Goal: Task Accomplishment & Management: Manage account settings

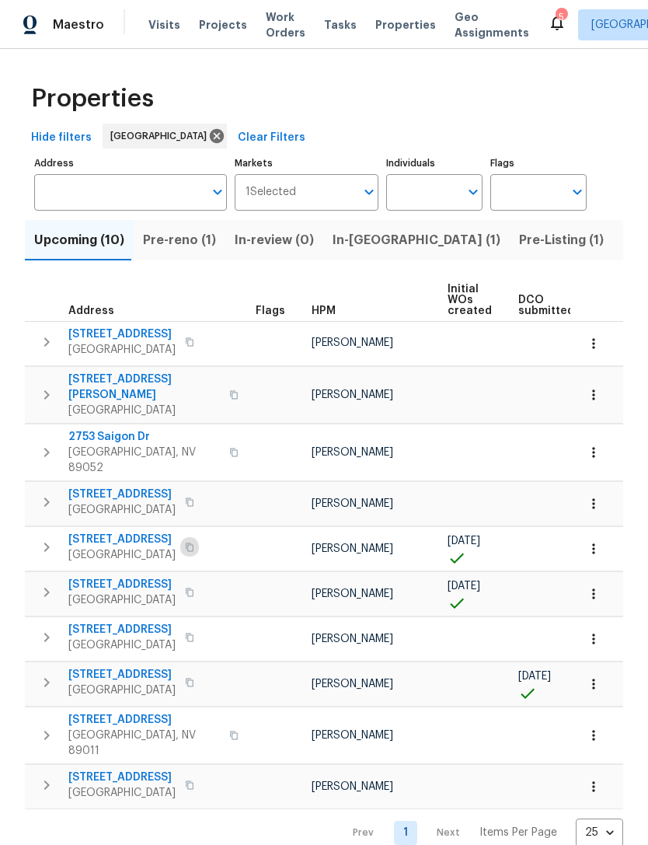
click at [193, 542] on icon "button" at bounding box center [190, 546] width 8 height 9
click at [199, 672] on button "button" at bounding box center [189, 682] width 19 height 22
click at [186, 587] on icon "button" at bounding box center [190, 591] width 8 height 9
click at [165, 28] on span "Visits" at bounding box center [164, 25] width 32 height 16
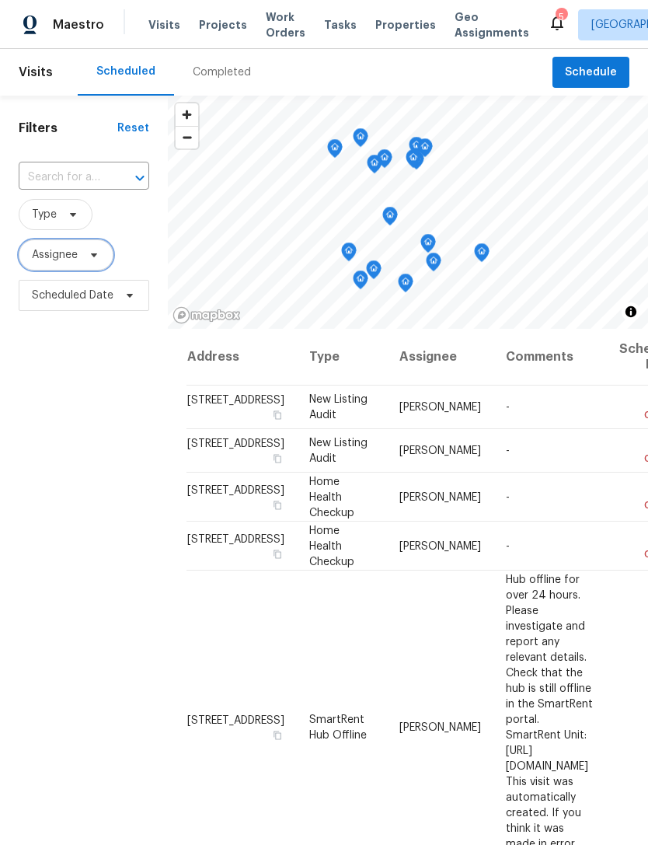
click at [47, 256] on span "Assignee" at bounding box center [55, 255] width 46 height 16
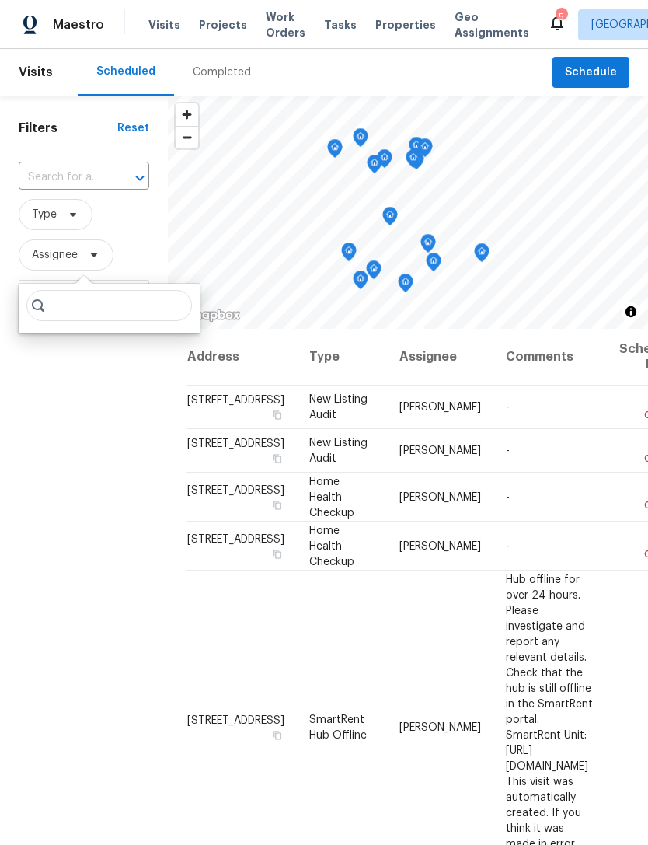
type input "H"
type input "[PERSON_NAME]"
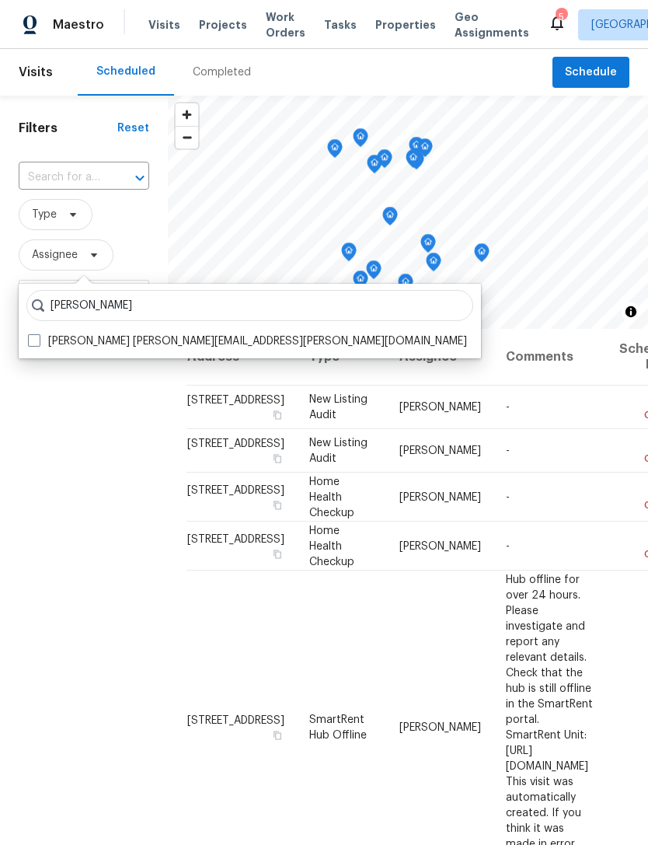
click at [33, 337] on span at bounding box center [34, 340] width 12 height 12
click at [33, 337] on input "[PERSON_NAME] [PERSON_NAME][EMAIL_ADDRESS][PERSON_NAME][DOMAIN_NAME]" at bounding box center [33, 338] width 10 height 10
checkbox input "true"
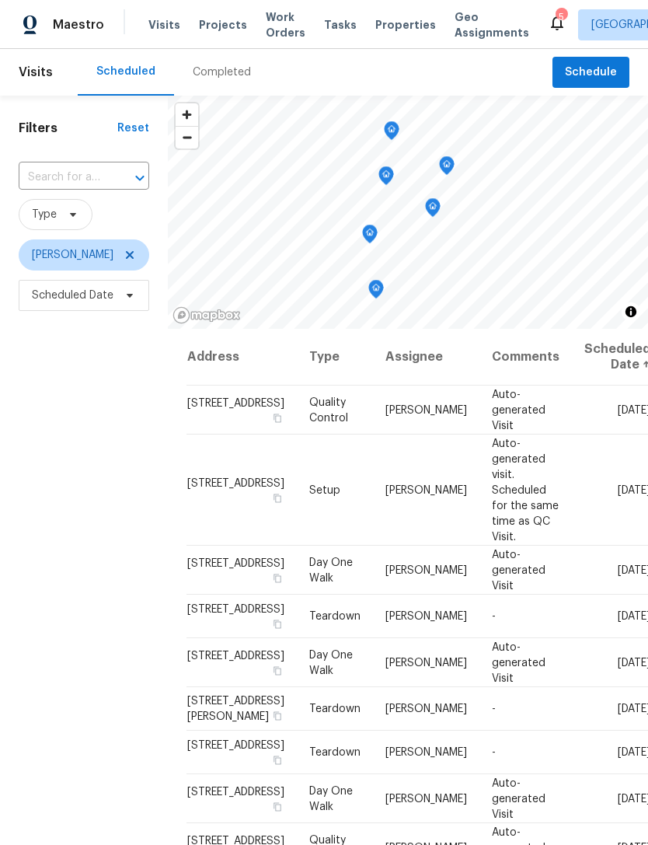
scroll to position [44, 0]
click at [0, 0] on icon at bounding box center [0, 0] width 0 height 0
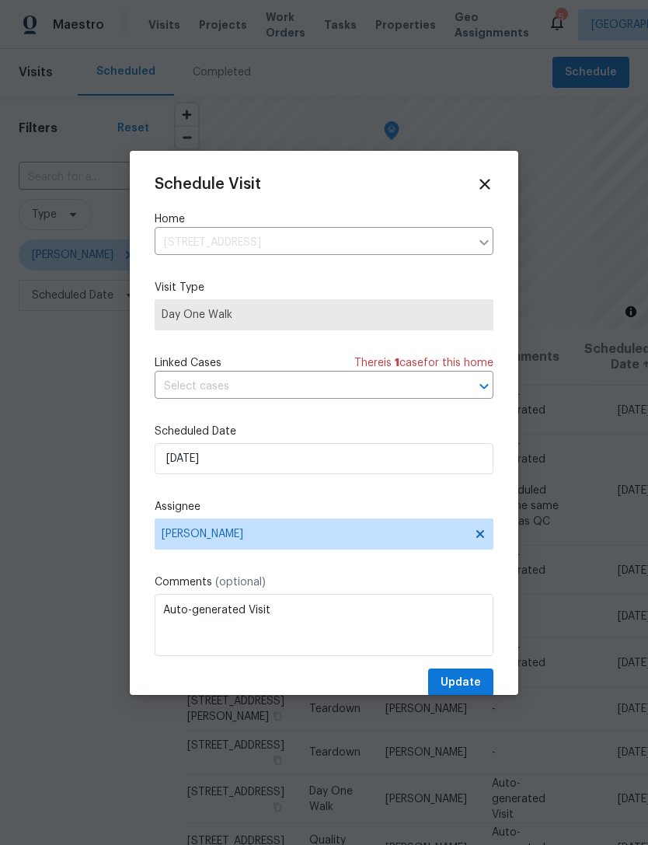
scroll to position [17, 0]
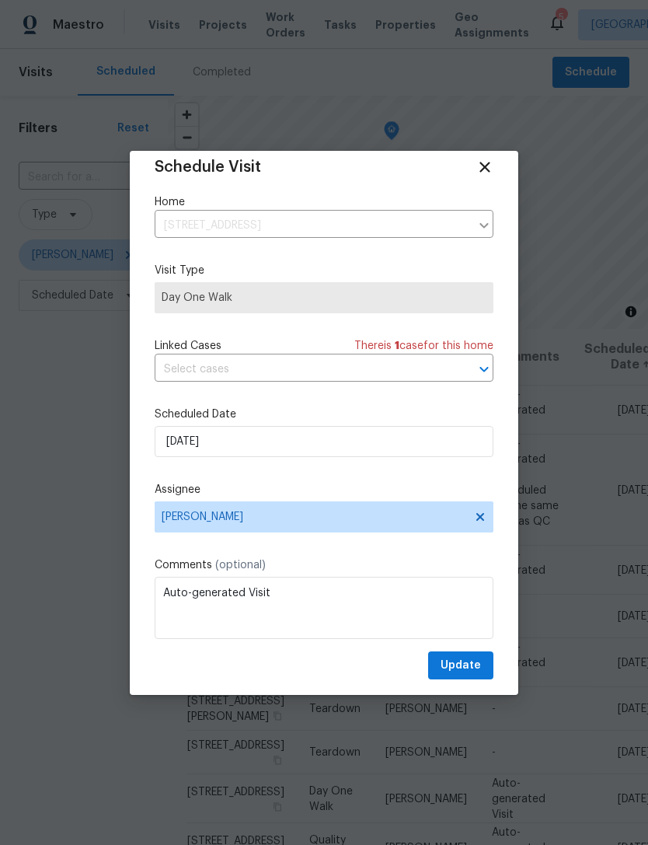
click at [487, 174] on icon at bounding box center [484, 166] width 17 height 17
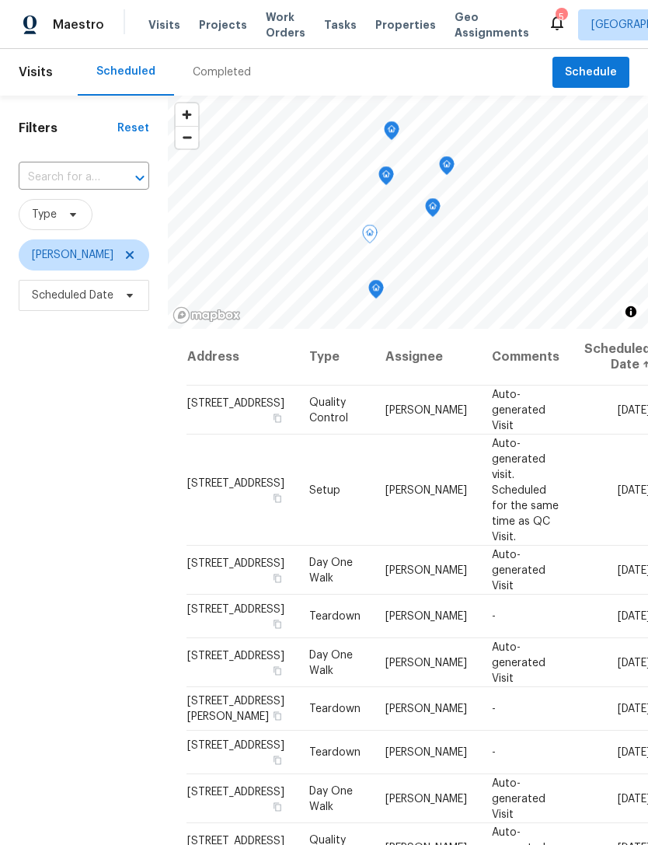
click at [0, 0] on icon at bounding box center [0, 0] width 0 height 0
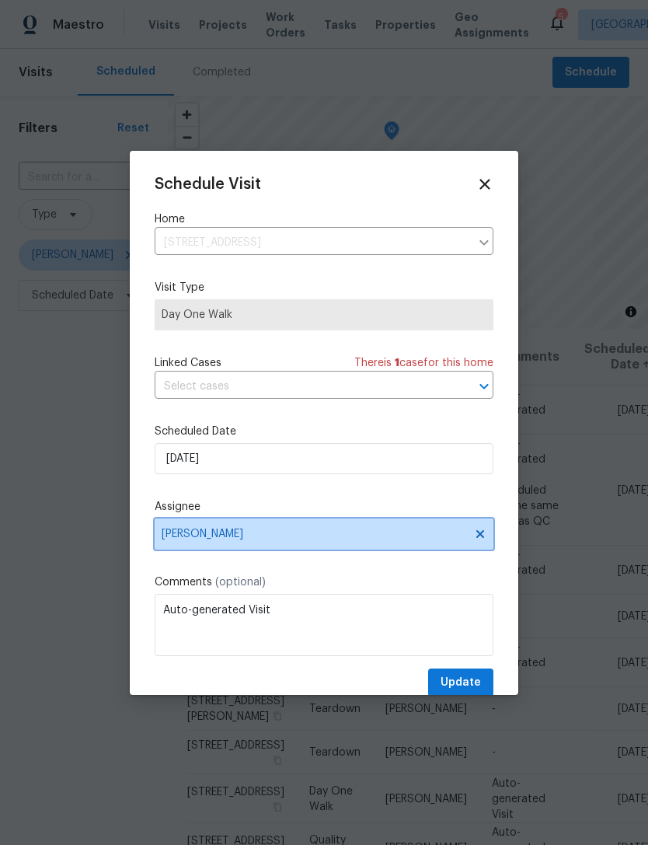
click at [186, 540] on span "[PERSON_NAME]" at bounding box center [314, 534] width 305 height 12
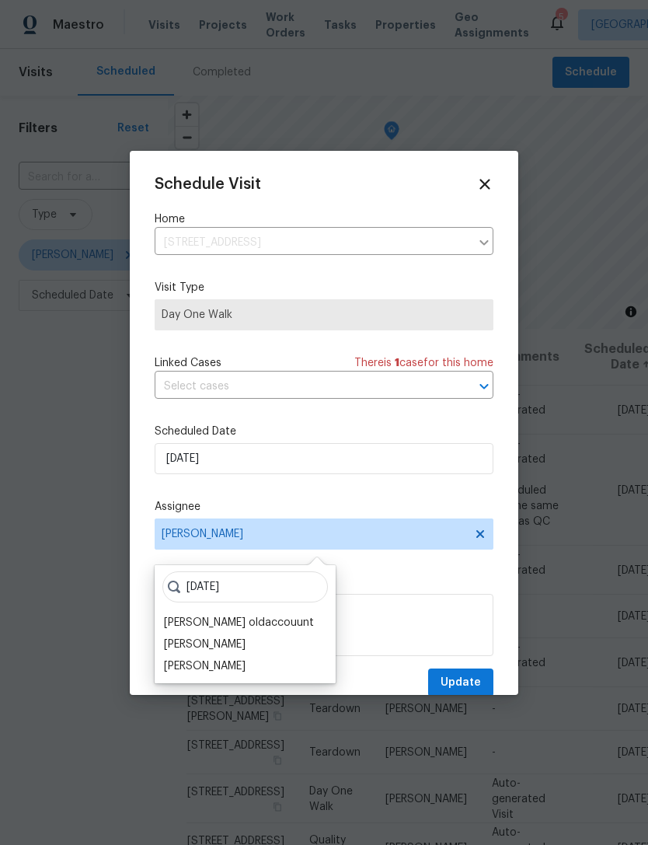
scroll to position [33, 0]
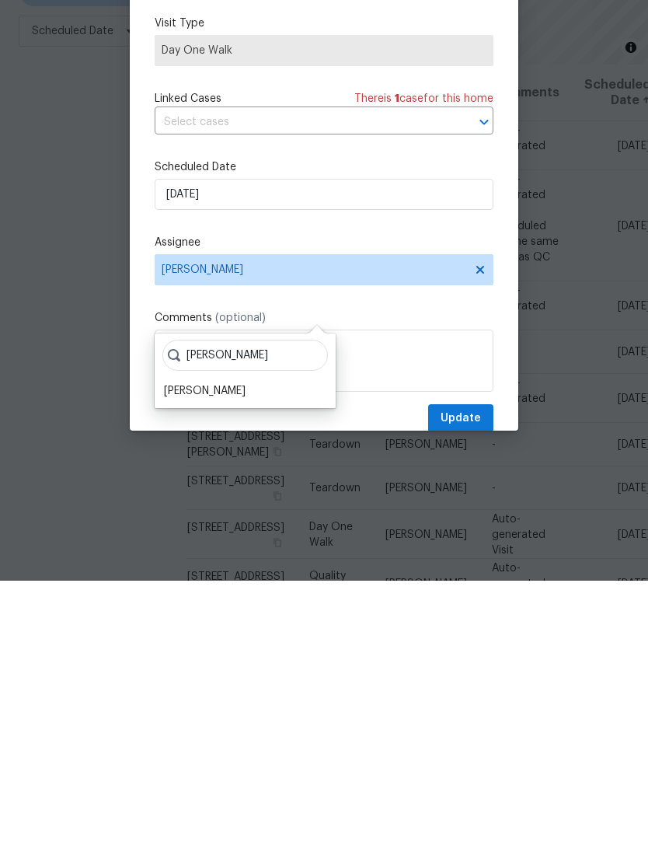
type input "[PERSON_NAME]"
click at [181, 647] on div "[PERSON_NAME]" at bounding box center [205, 655] width 82 height 16
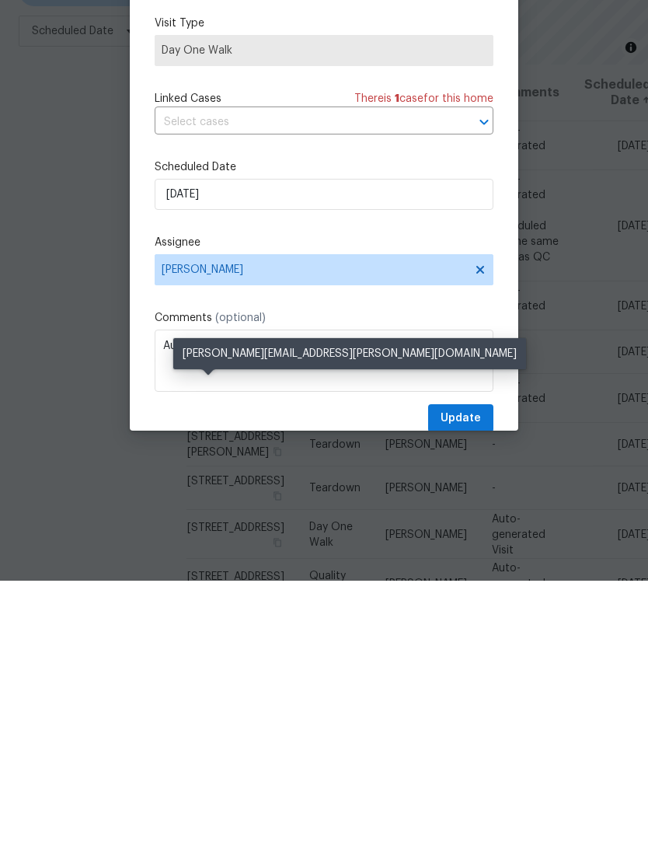
scroll to position [50, 0]
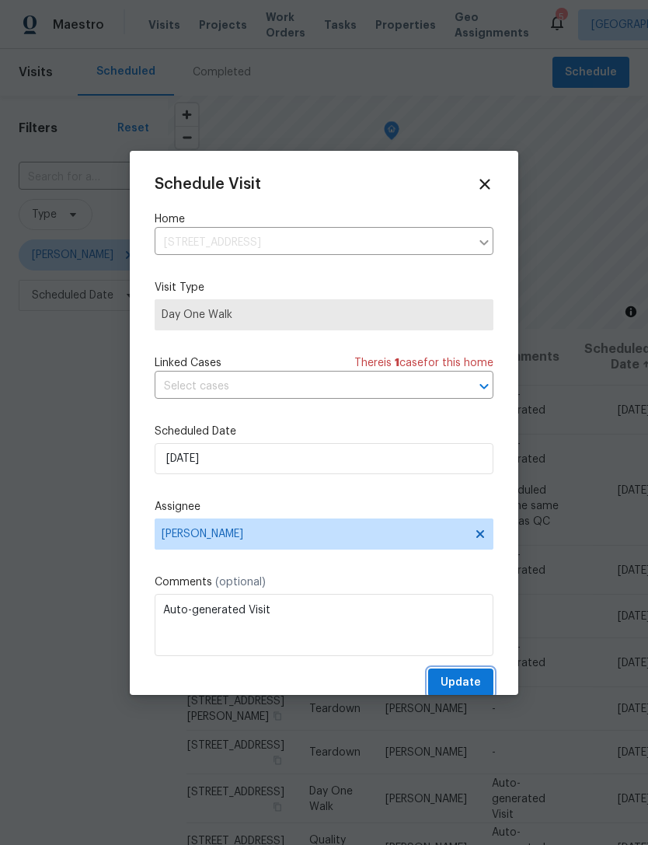
click at [455, 684] on span "Update" at bounding box center [461, 682] width 40 height 19
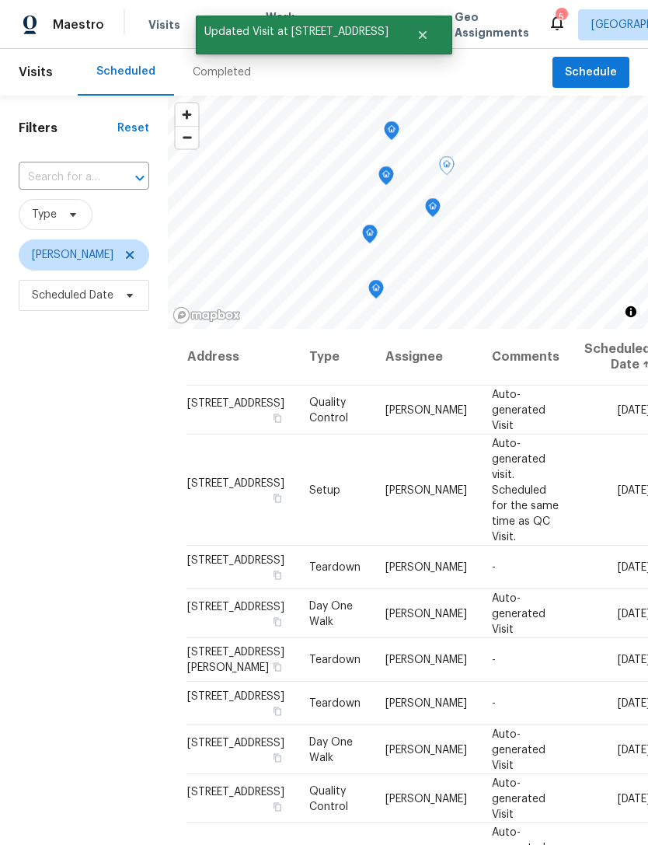
click at [0, 0] on icon at bounding box center [0, 0] width 0 height 0
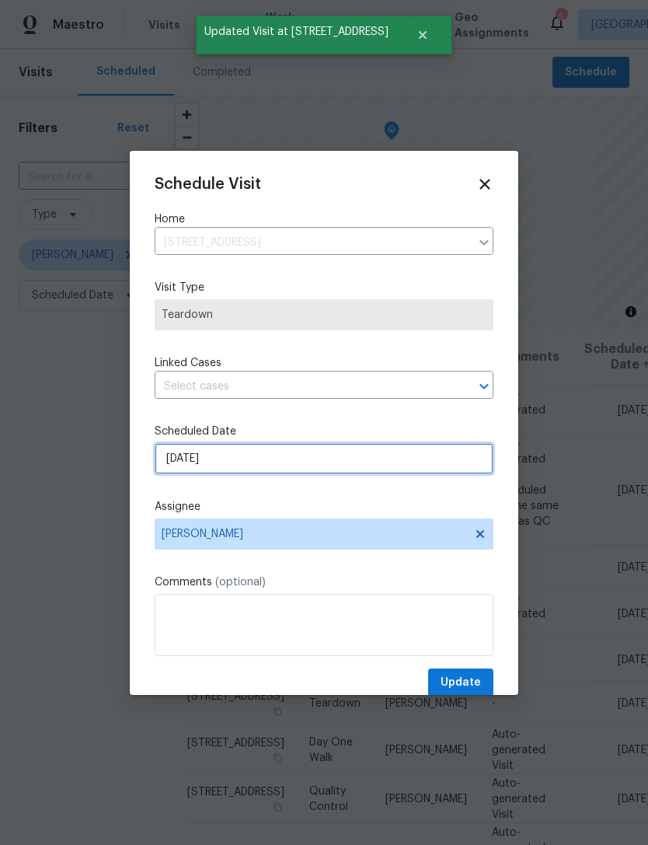
click at [182, 470] on input "[DATE]" at bounding box center [324, 458] width 339 height 31
select select "8"
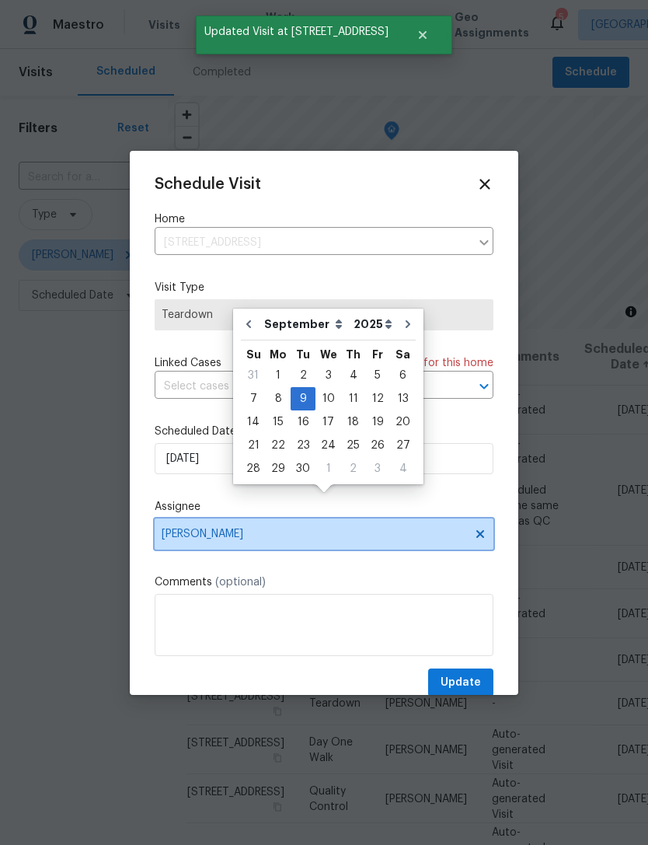
click at [184, 540] on span "[PERSON_NAME]" at bounding box center [314, 534] width 305 height 12
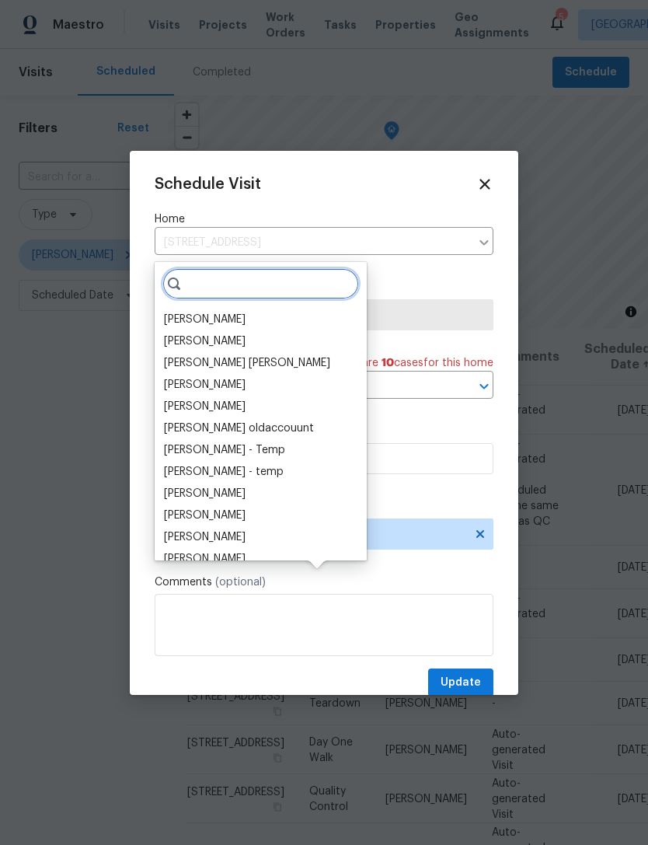
click at [188, 268] on input "search" at bounding box center [260, 283] width 197 height 31
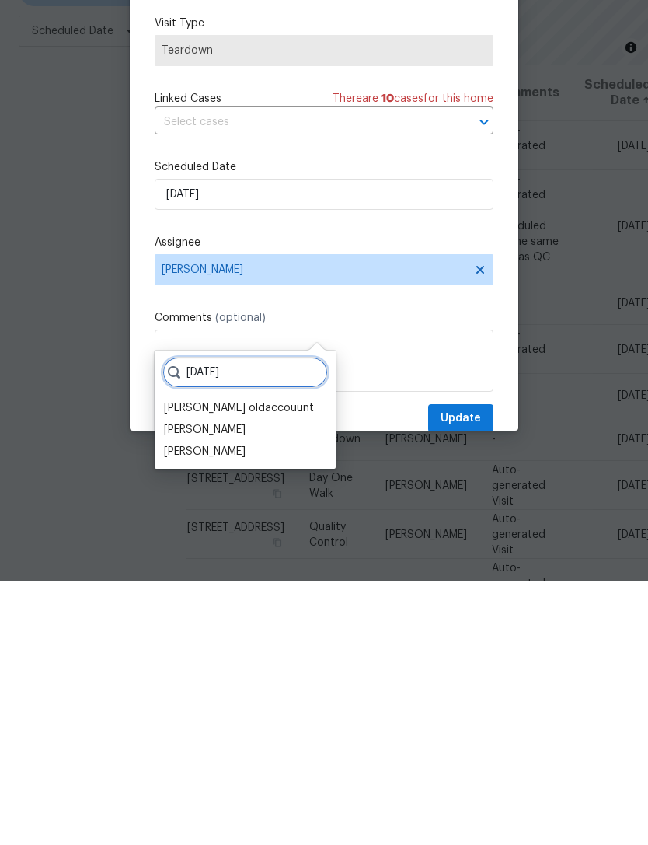
type input "[DATE]"
click at [174, 708] on div "[PERSON_NAME]" at bounding box center [205, 716] width 82 height 16
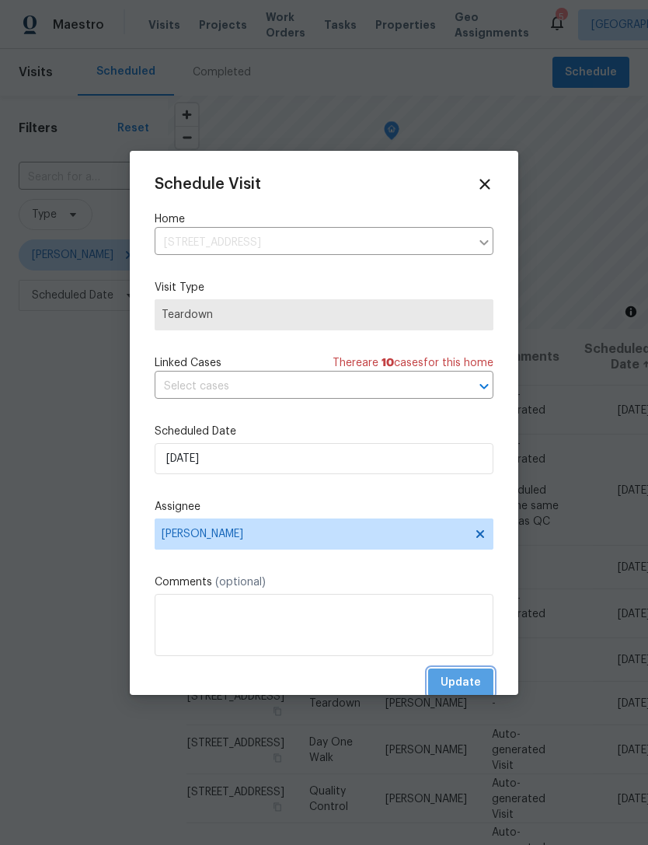
click at [451, 680] on span "Update" at bounding box center [461, 682] width 40 height 19
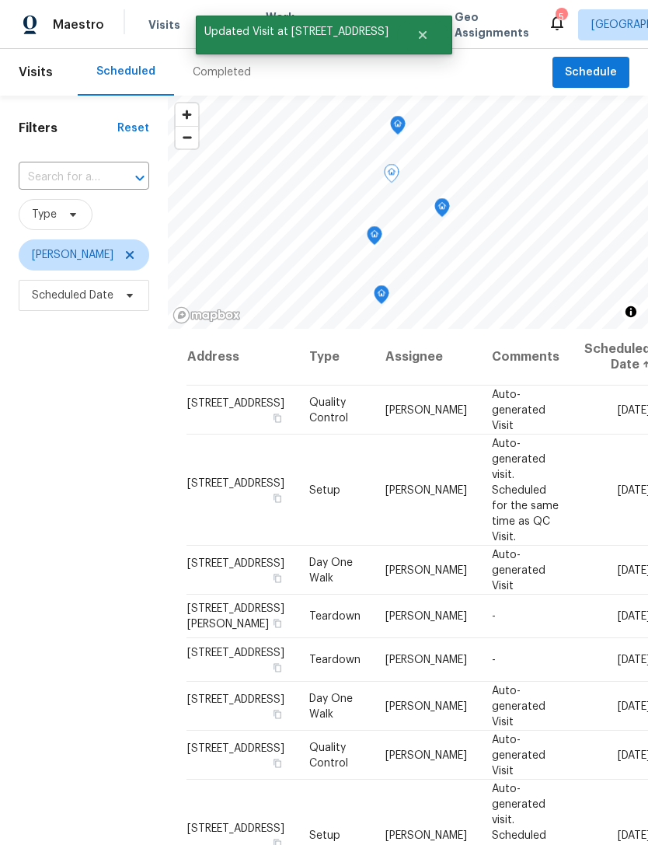
click at [0, 0] on icon at bounding box center [0, 0] width 0 height 0
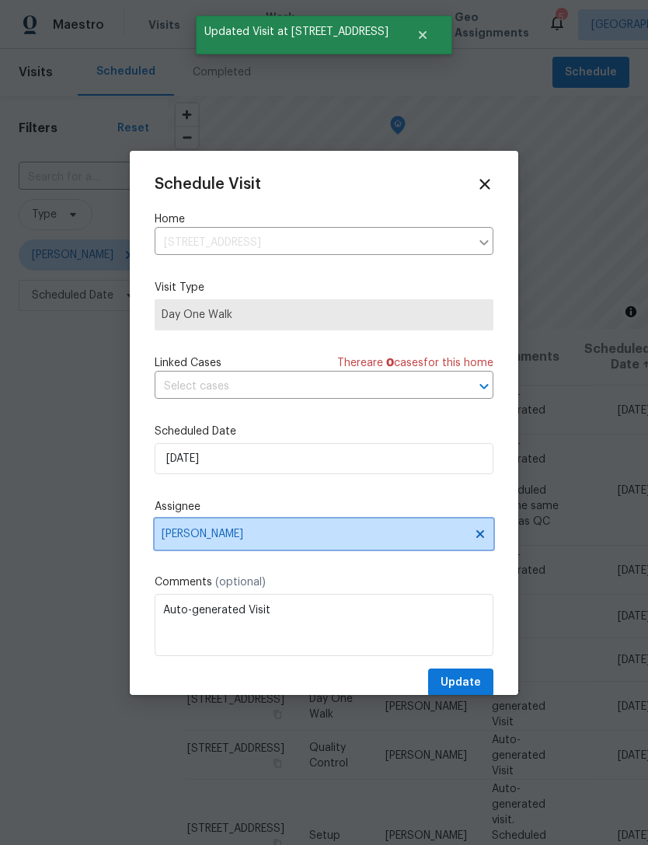
click at [182, 535] on span "[PERSON_NAME]" at bounding box center [314, 534] width 305 height 12
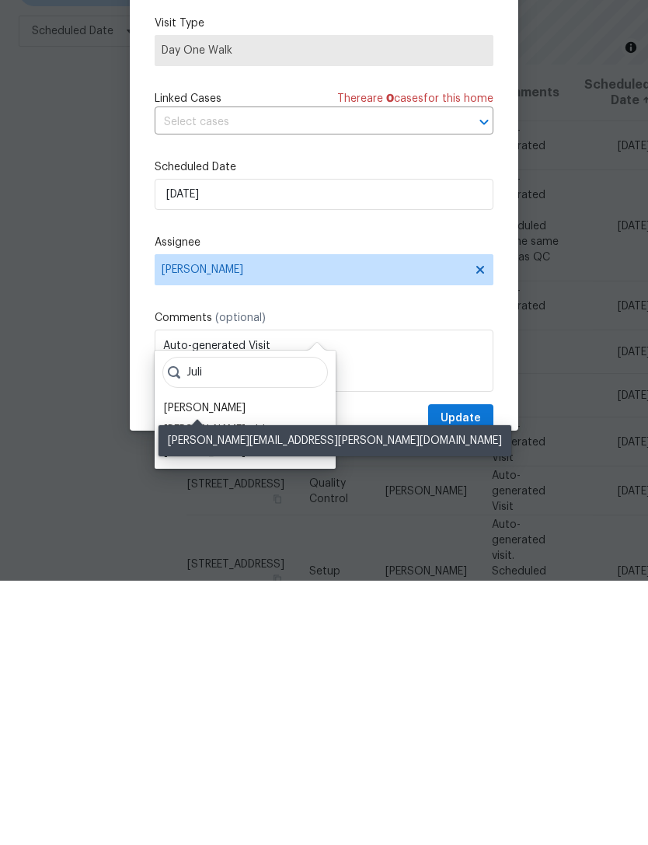
type input "Juli"
click at [179, 664] on div "[PERSON_NAME]" at bounding box center [205, 672] width 82 height 16
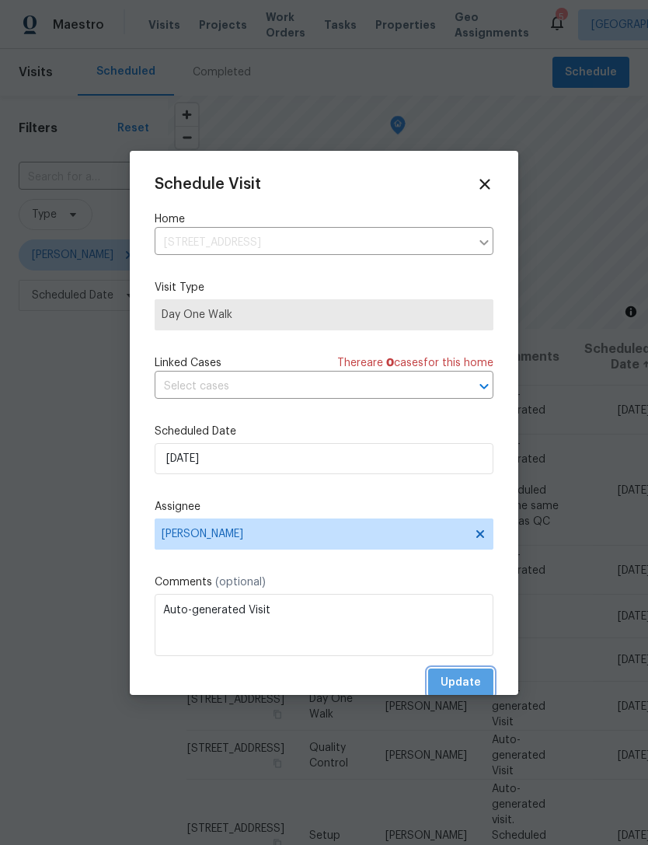
click at [451, 678] on span "Update" at bounding box center [461, 682] width 40 height 19
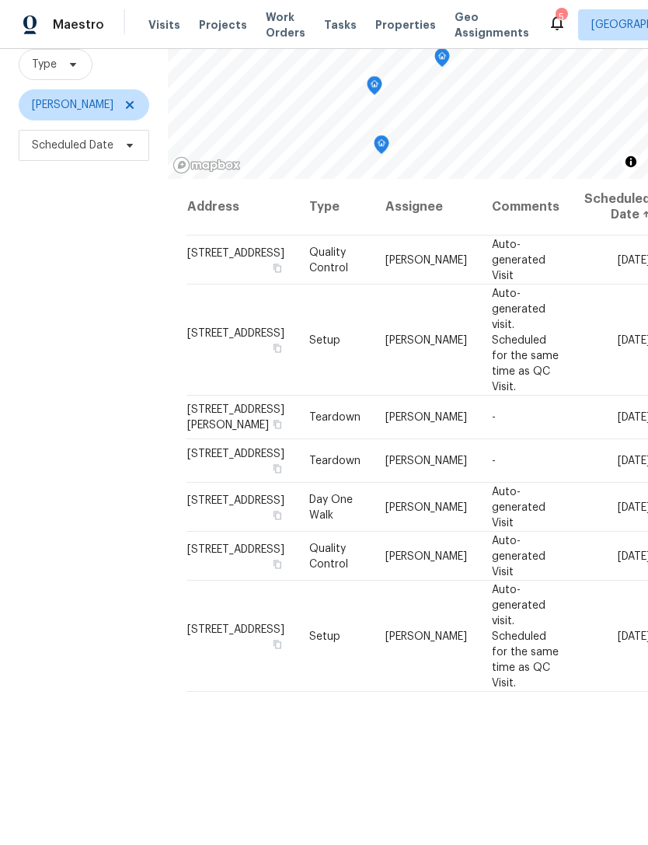
scroll to position [12, 0]
click at [0, 0] on icon at bounding box center [0, 0] width 0 height 0
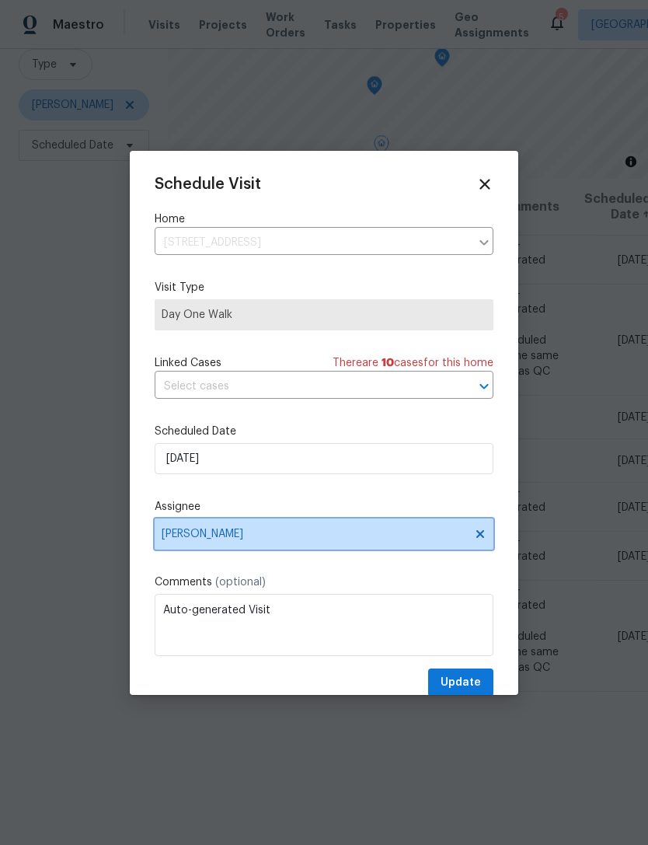
click at [177, 545] on span "[PERSON_NAME]" at bounding box center [324, 533] width 339 height 31
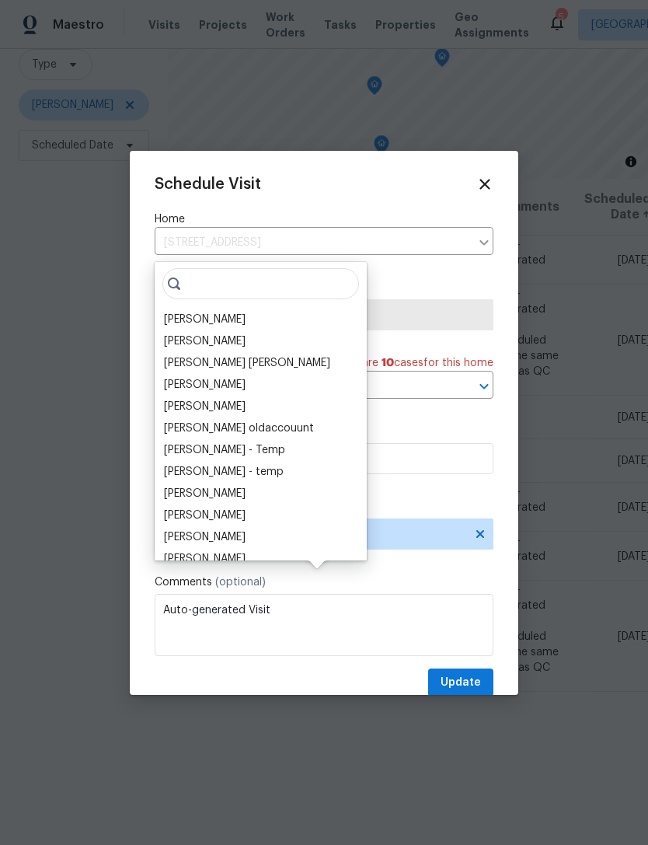
click at [180, 312] on div "[PERSON_NAME]" at bounding box center [205, 320] width 82 height 16
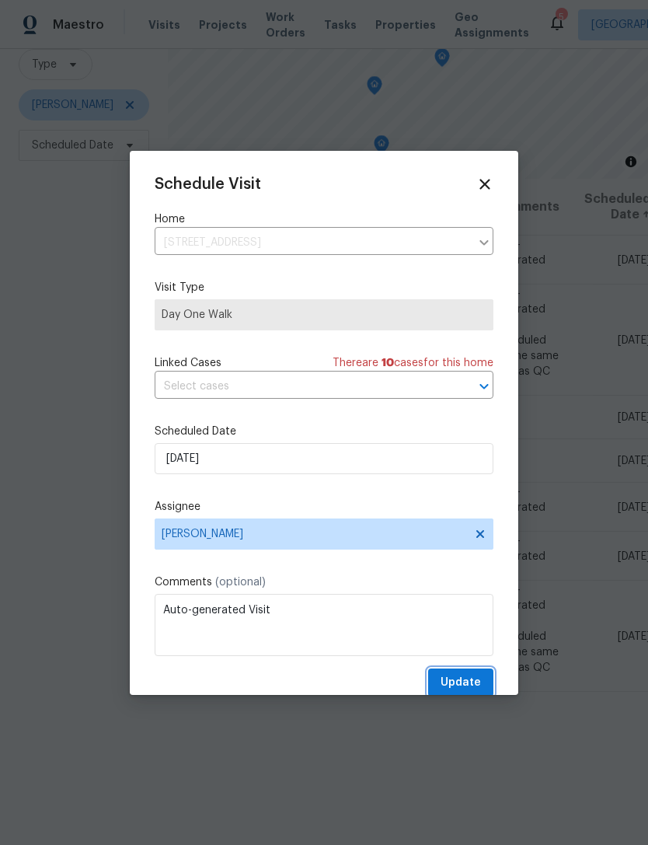
click at [437, 691] on button "Update" at bounding box center [460, 682] width 65 height 29
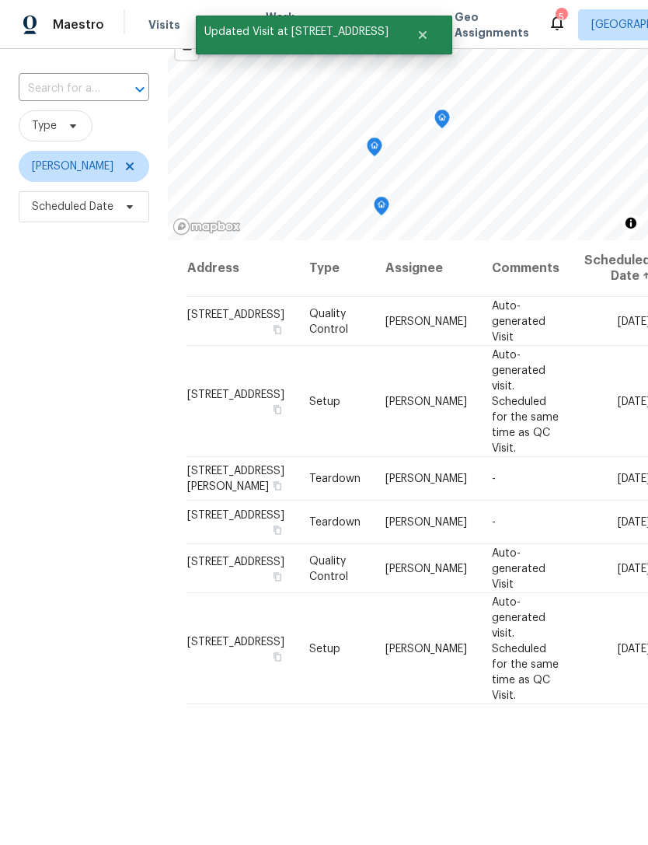
scroll to position [106, 0]
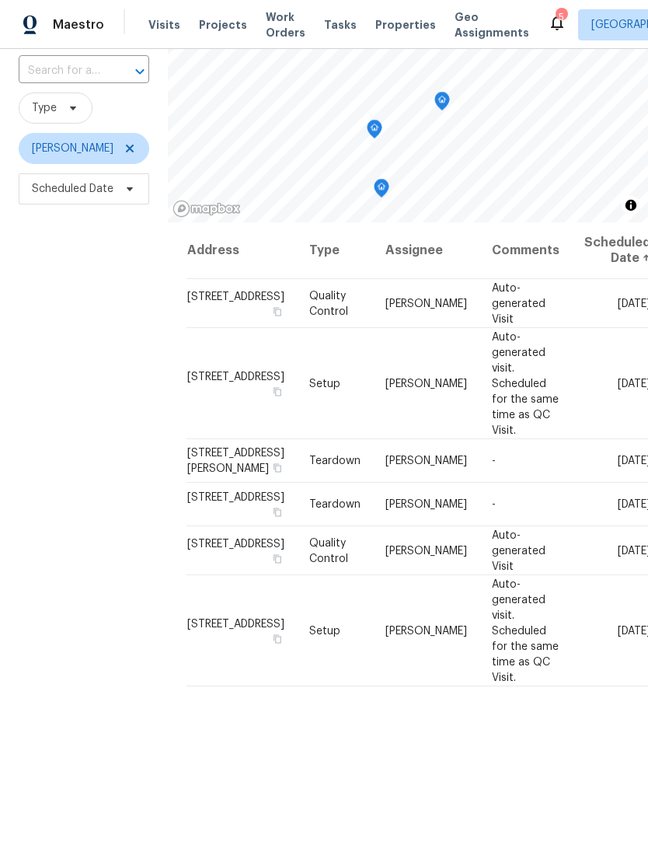
click at [0, 0] on span at bounding box center [0, 0] width 0 height 0
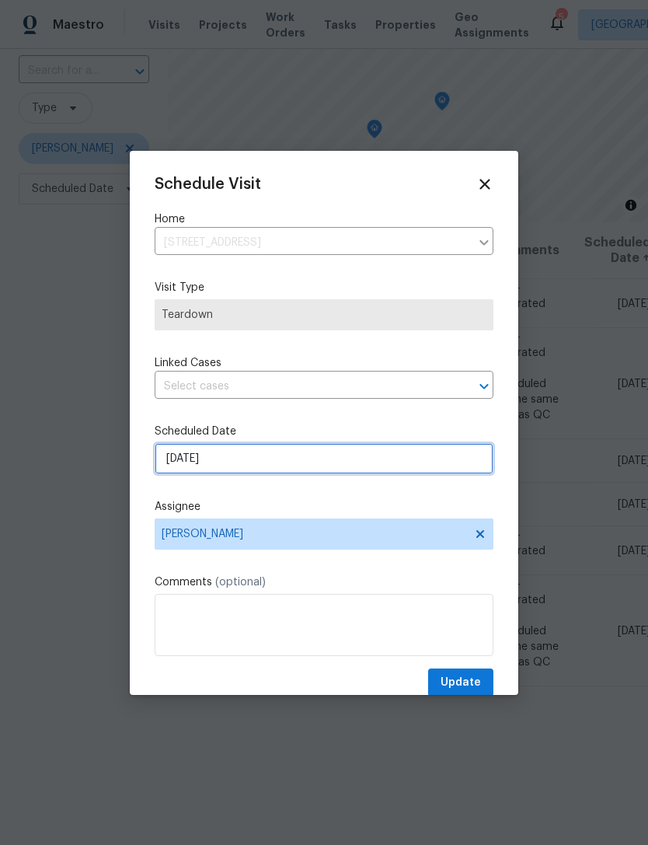
click at [177, 458] on input "[DATE]" at bounding box center [324, 458] width 339 height 31
select select "8"
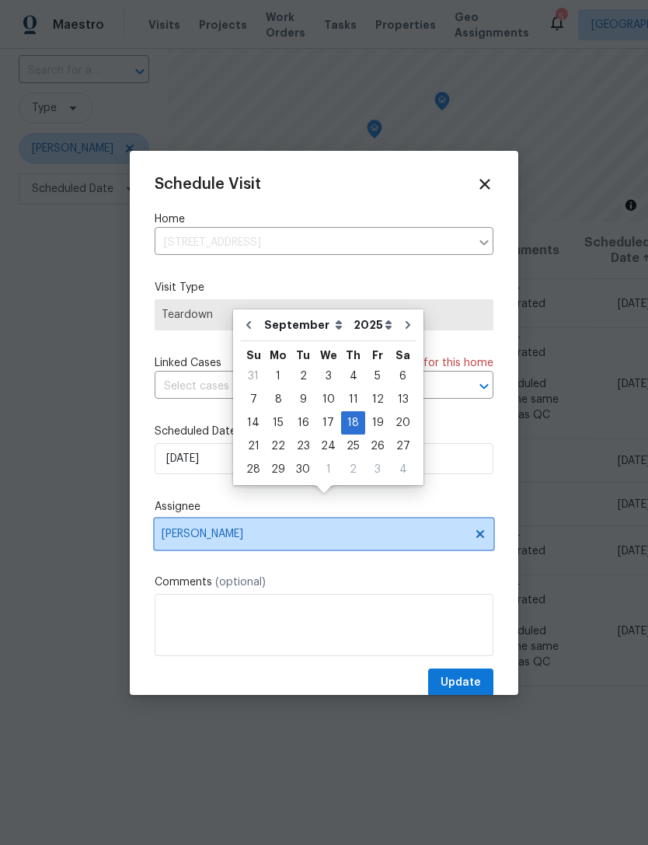
click at [203, 540] on span "[PERSON_NAME]" at bounding box center [314, 534] width 305 height 12
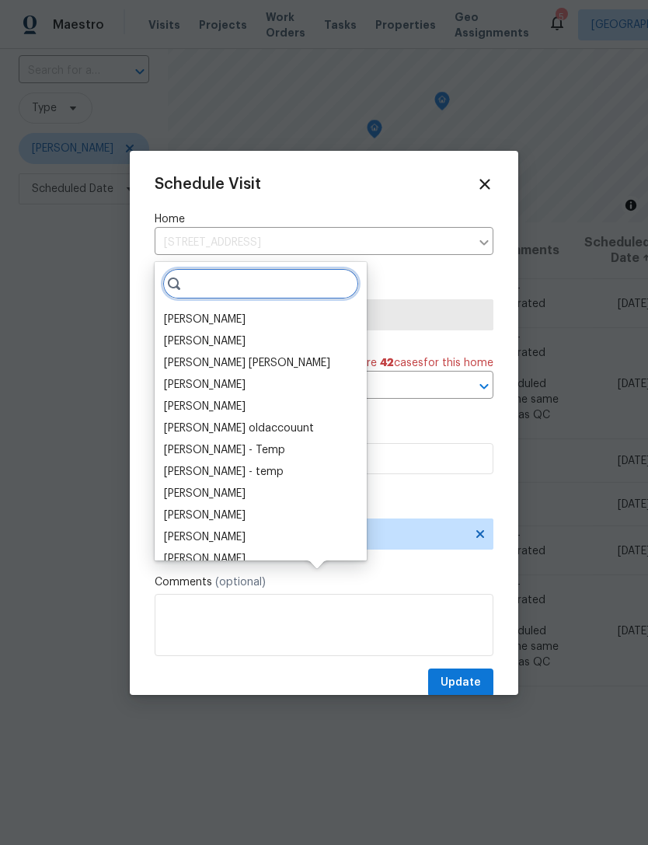
click at [183, 268] on input "search" at bounding box center [260, 283] width 197 height 31
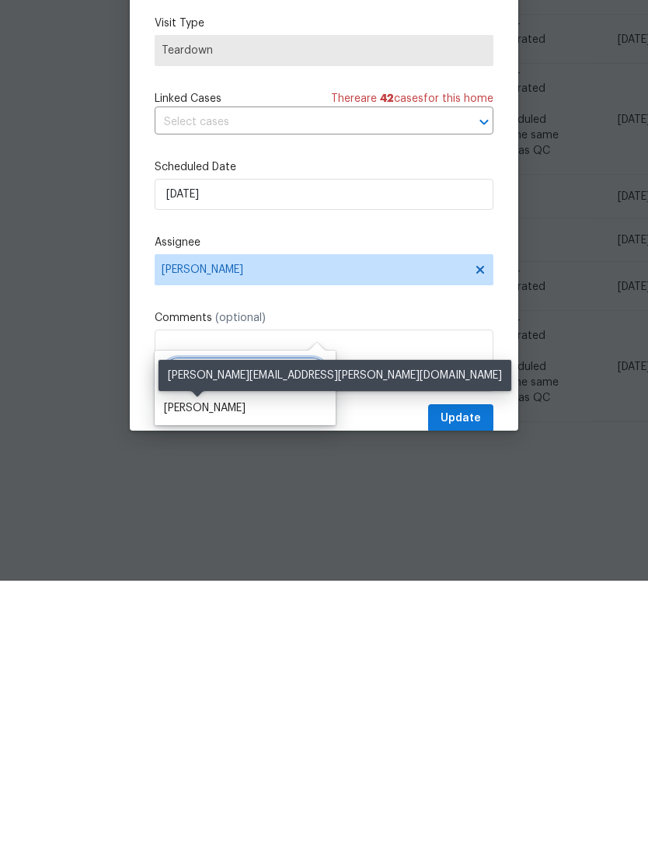
type input "[PERSON_NAME]"
click at [169, 664] on div "[PERSON_NAME]" at bounding box center [205, 672] width 82 height 16
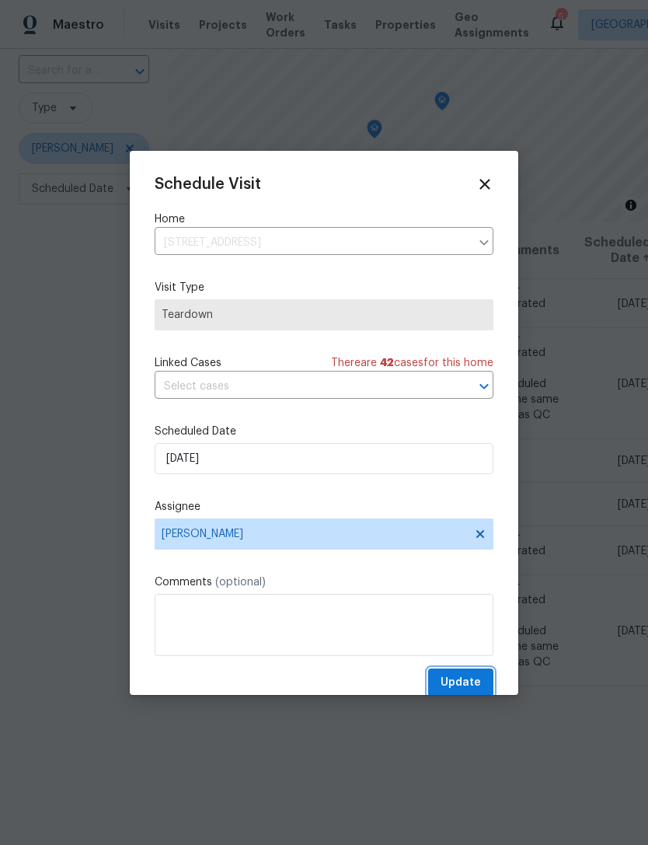
click at [466, 692] on span "Update" at bounding box center [461, 682] width 40 height 19
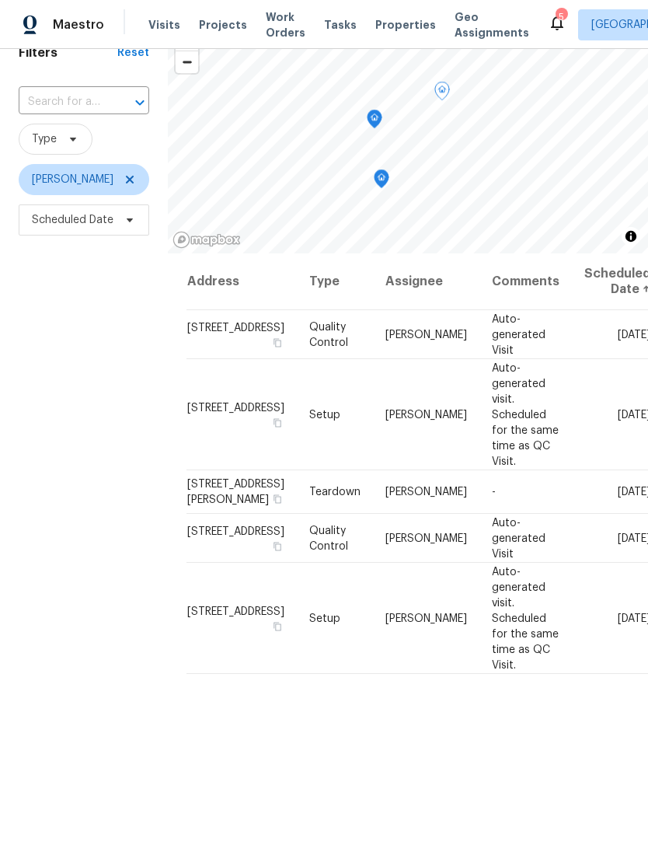
scroll to position [78, 0]
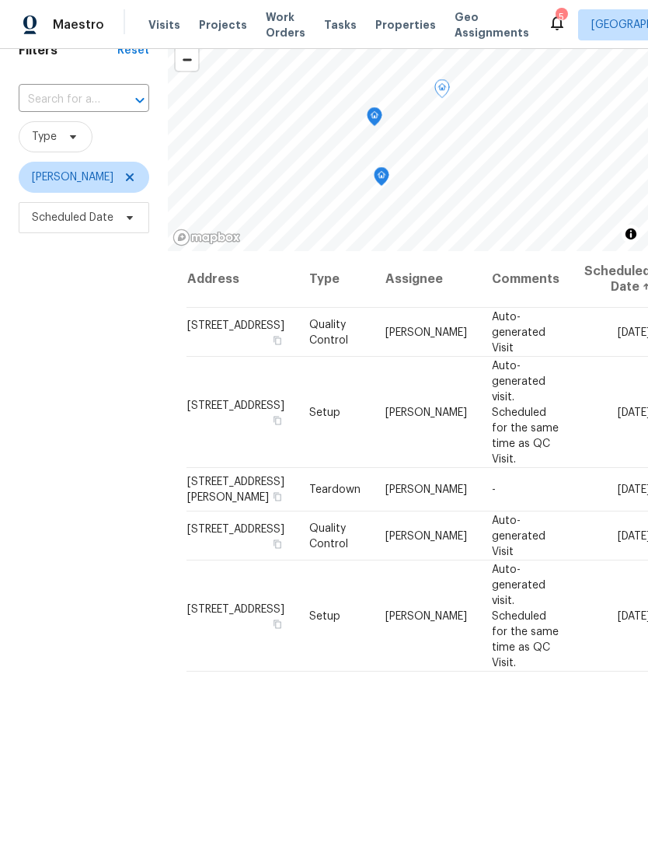
click at [0, 0] on span at bounding box center [0, 0] width 0 height 0
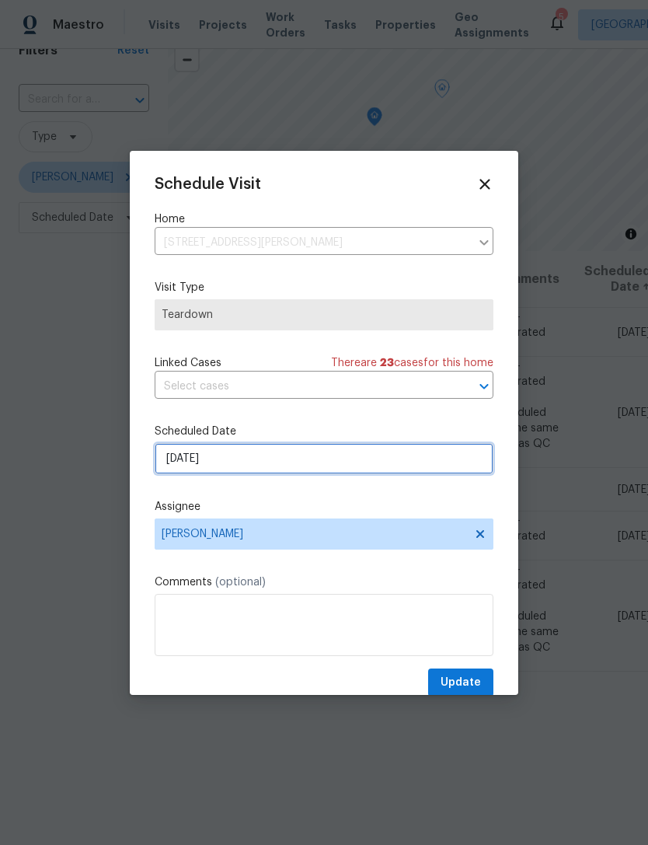
click at [172, 465] on input "[DATE]" at bounding box center [324, 458] width 339 height 31
select select "8"
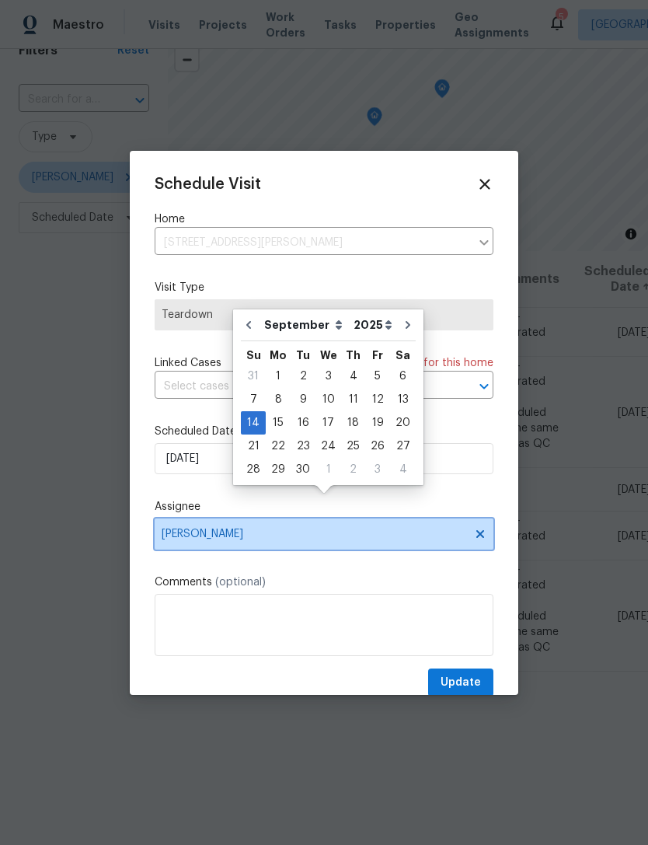
click at [172, 530] on span "[PERSON_NAME]" at bounding box center [324, 533] width 339 height 31
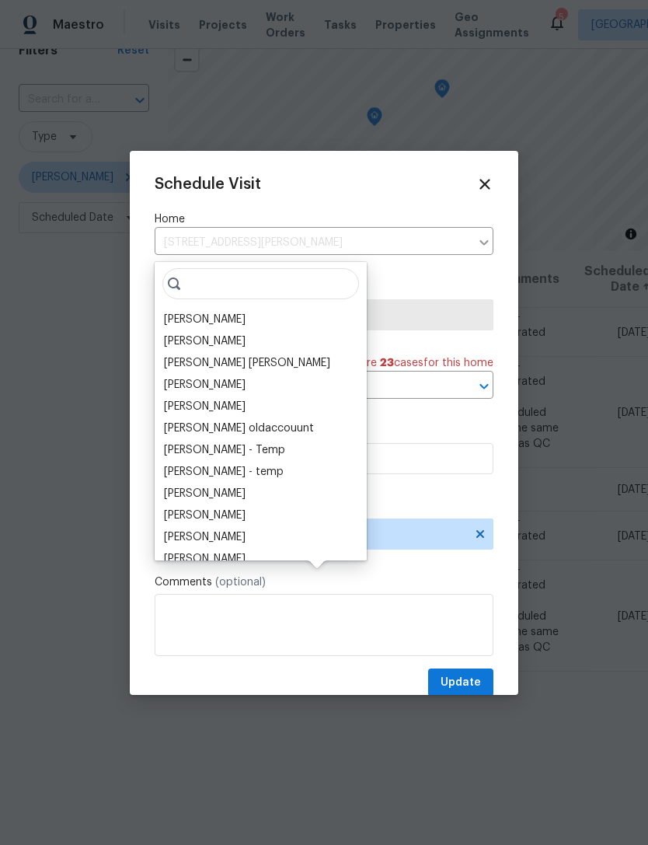
scroll to position [0, 0]
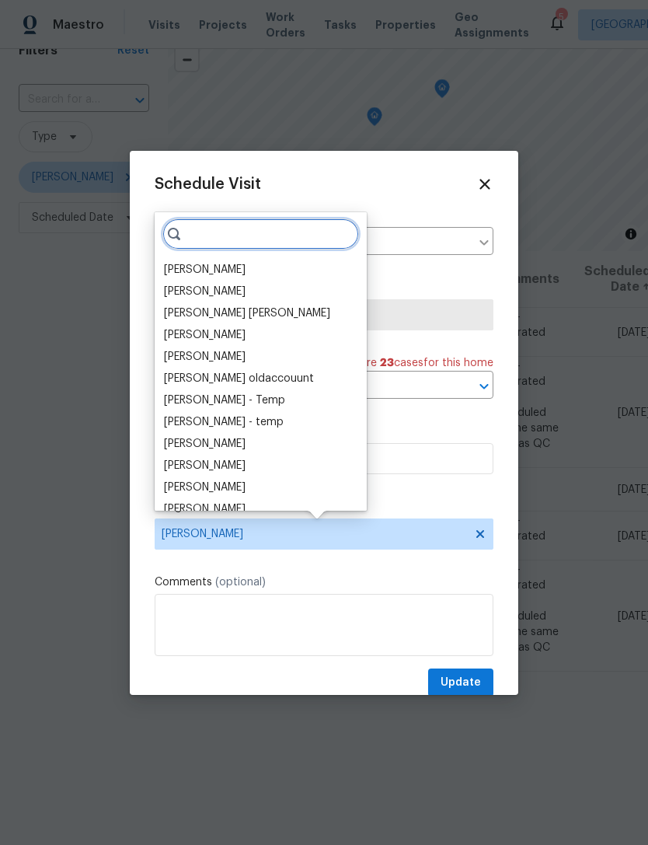
click at [196, 234] on input "search" at bounding box center [260, 233] width 197 height 31
type input "K"
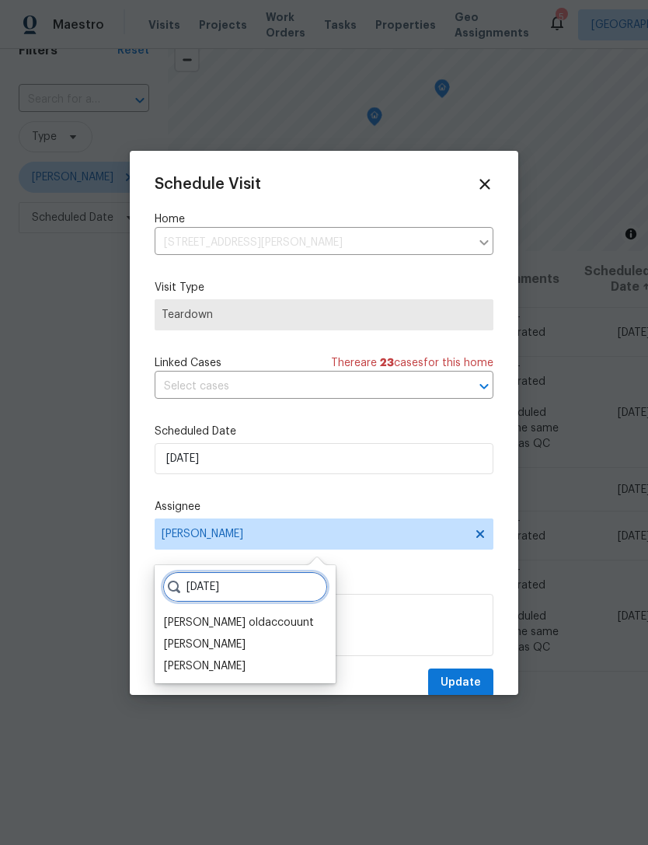
scroll to position [33, 0]
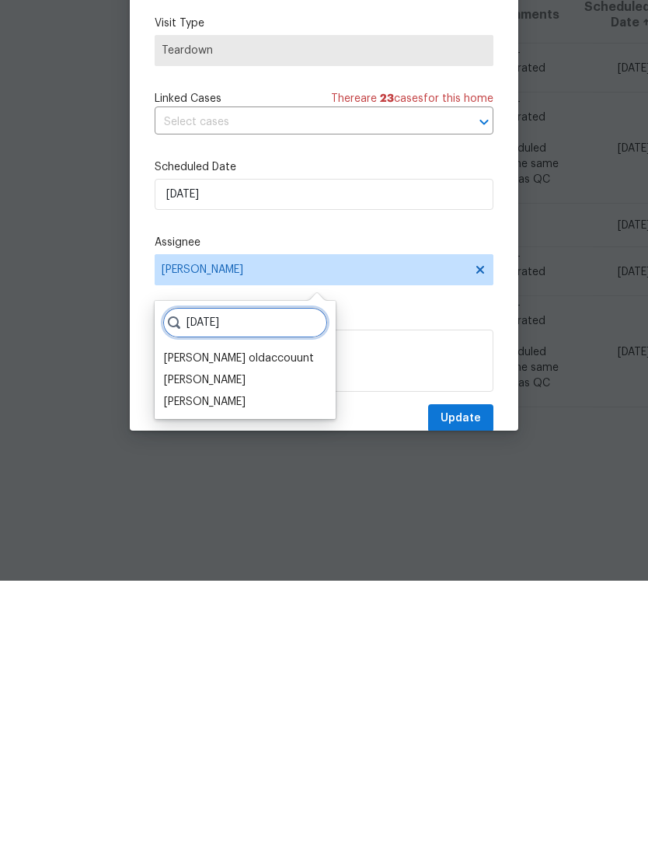
type input "[DATE]"
click at [170, 658] on div "[PERSON_NAME]" at bounding box center [205, 666] width 82 height 16
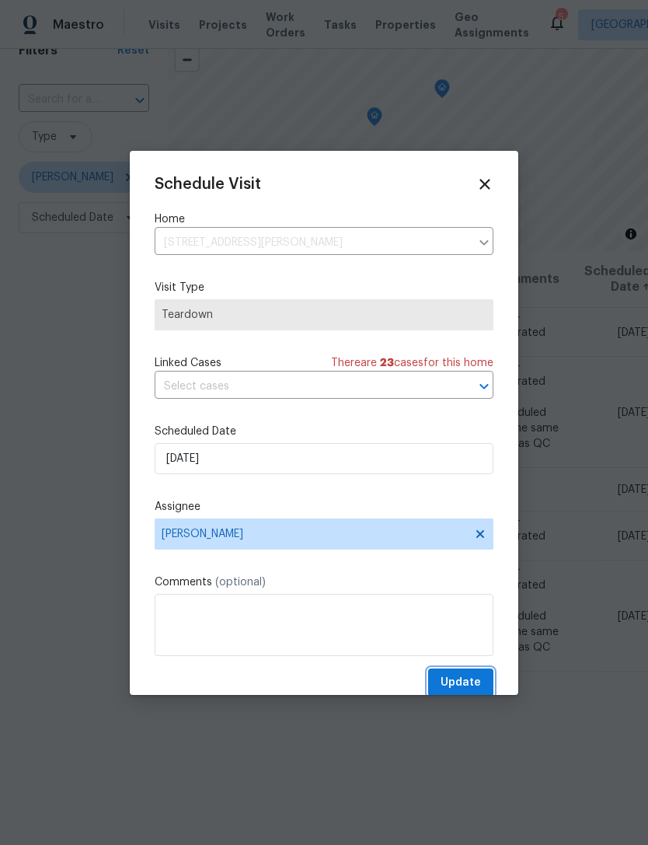
click at [475, 684] on span "Update" at bounding box center [461, 682] width 40 height 19
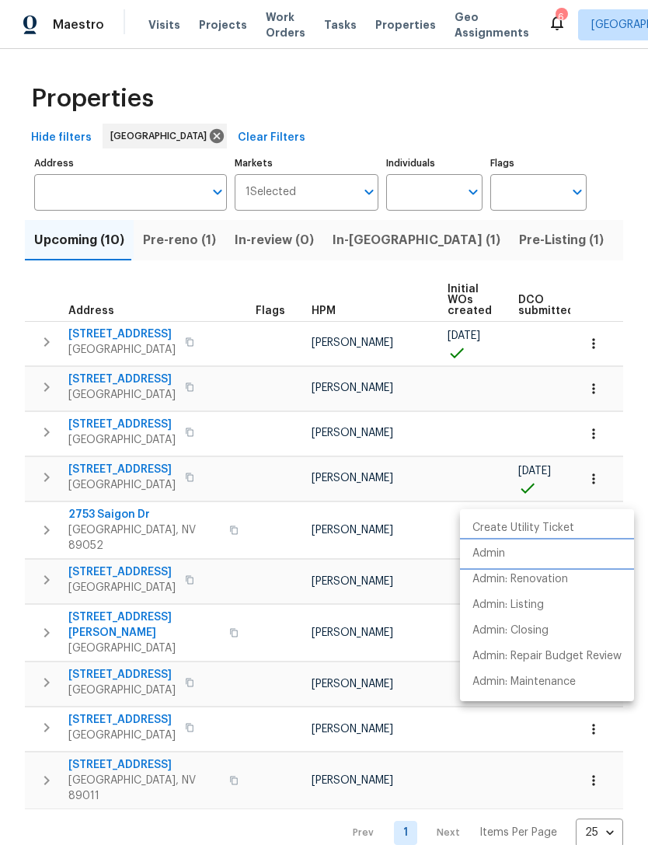
click at [496, 555] on p "Admin" at bounding box center [488, 553] width 33 height 16
click at [594, 350] on div at bounding box center [324, 422] width 648 height 845
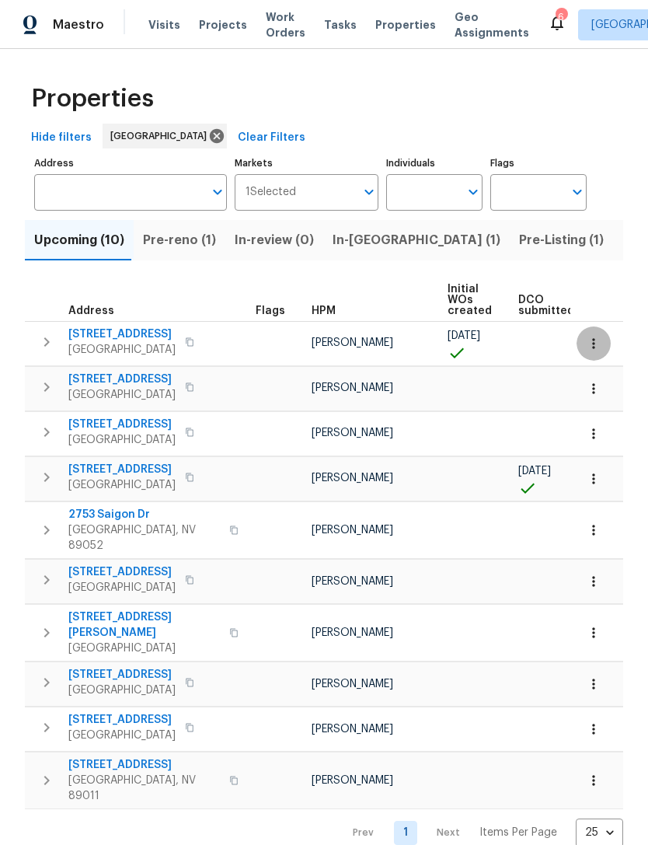
click at [584, 334] on button "button" at bounding box center [593, 343] width 34 height 34
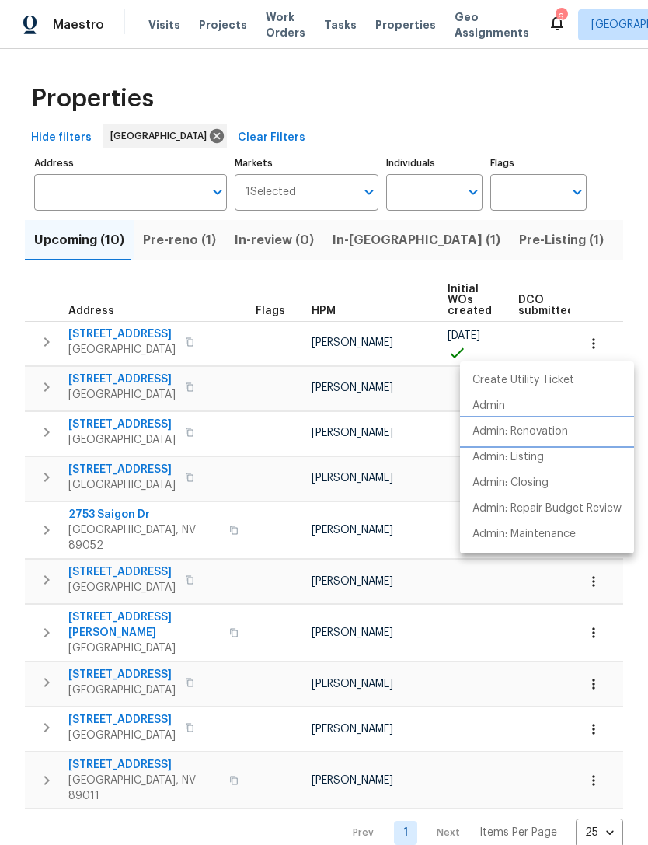
click at [494, 434] on p "Admin: Renovation" at bounding box center [520, 431] width 96 height 16
click at [592, 674] on div at bounding box center [324, 422] width 648 height 845
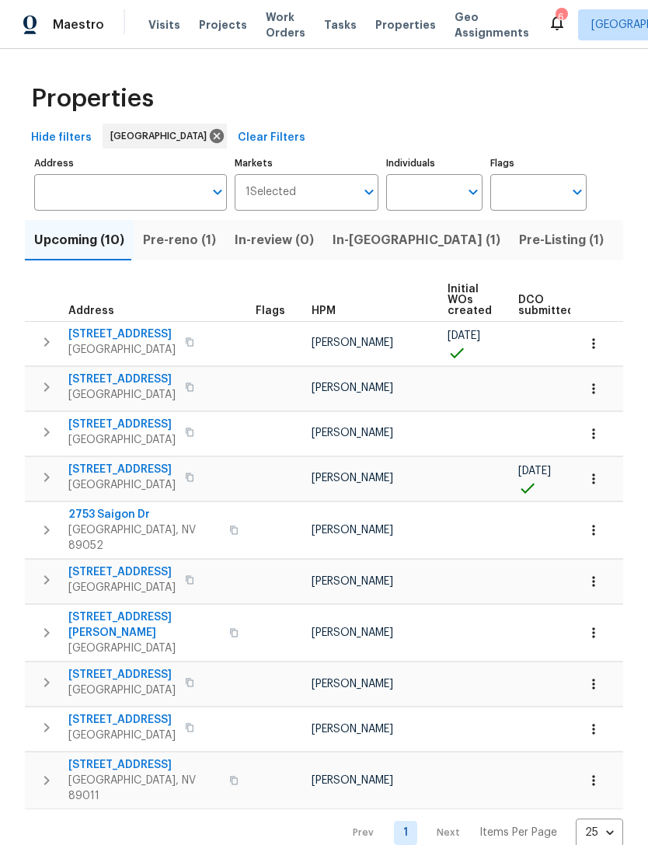
click at [597, 676] on icon "button" at bounding box center [594, 684] width 16 height 16
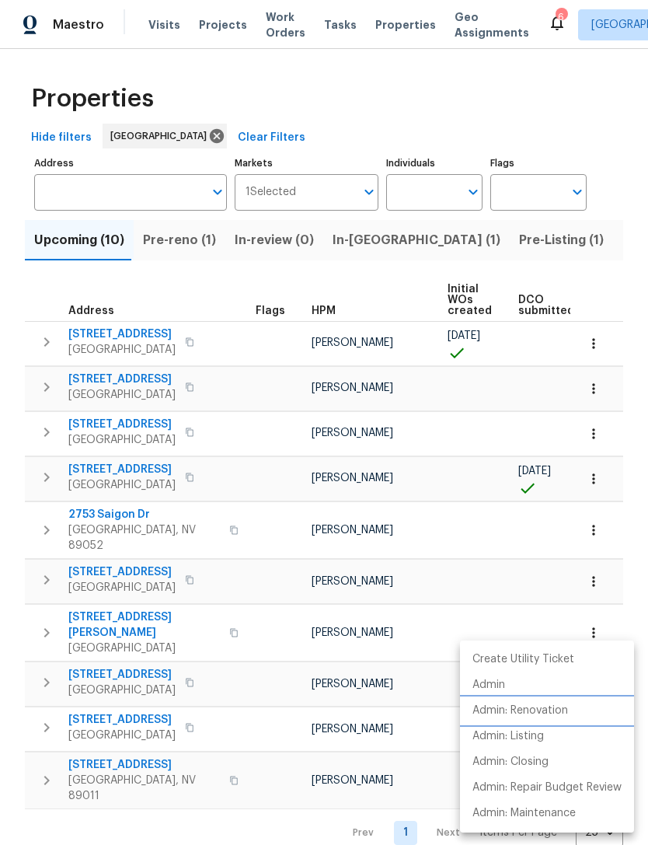
click at [484, 707] on p "Admin: Renovation" at bounding box center [520, 710] width 96 height 16
click at [590, 334] on div at bounding box center [324, 422] width 648 height 845
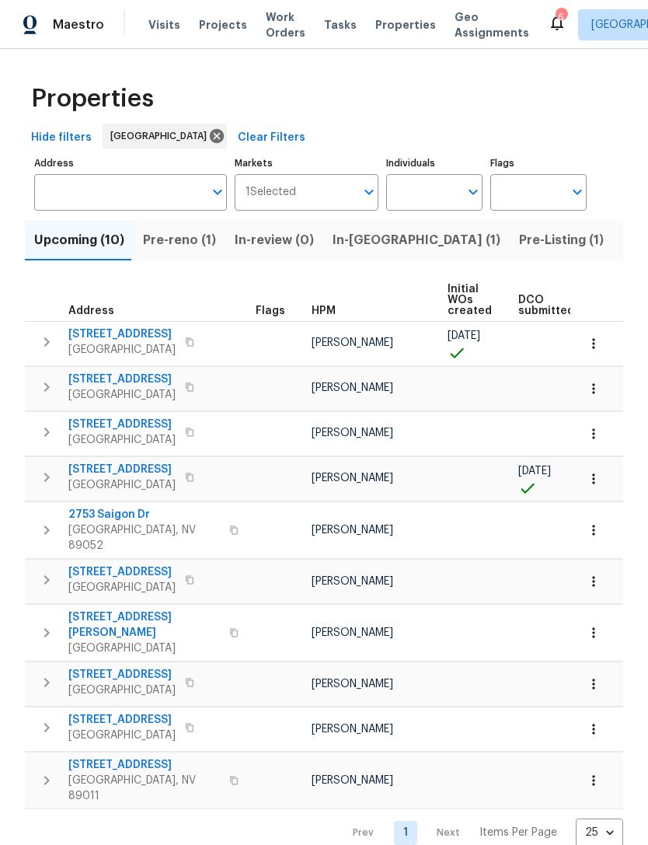
click at [590, 341] on icon "button" at bounding box center [594, 344] width 16 height 16
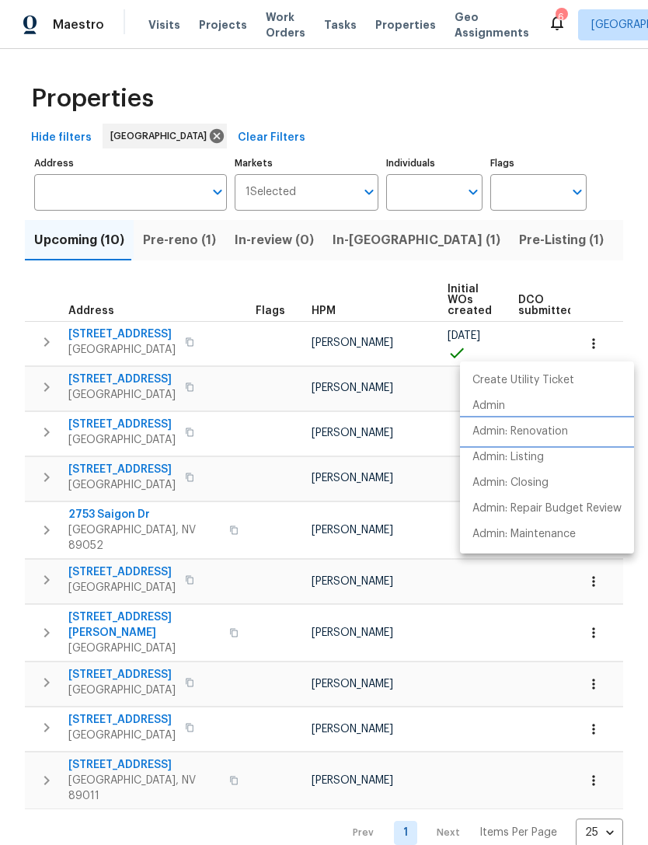
click at [501, 430] on p "Admin: Renovation" at bounding box center [520, 431] width 96 height 16
click at [235, 277] on div at bounding box center [324, 422] width 648 height 845
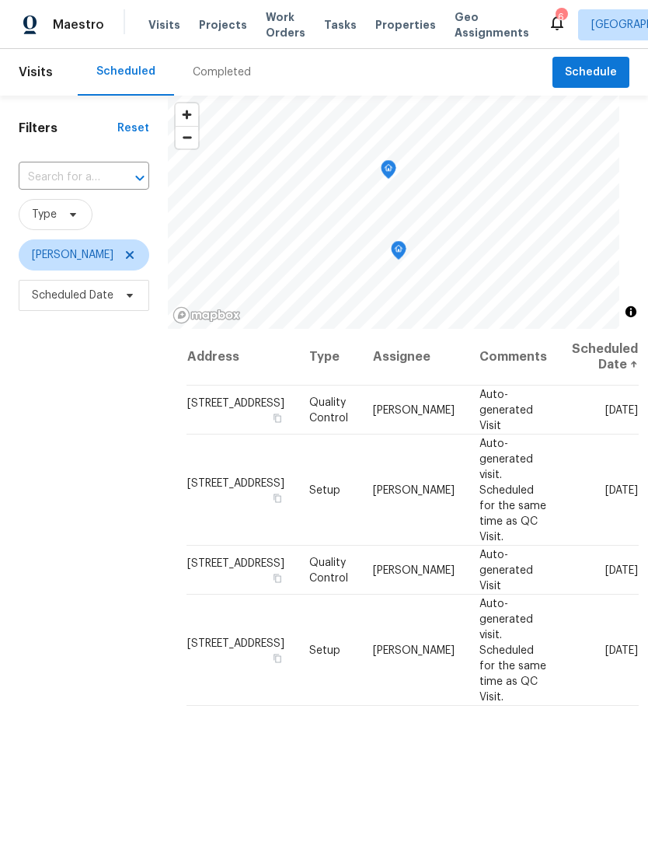
click at [0, 0] on icon at bounding box center [0, 0] width 0 height 0
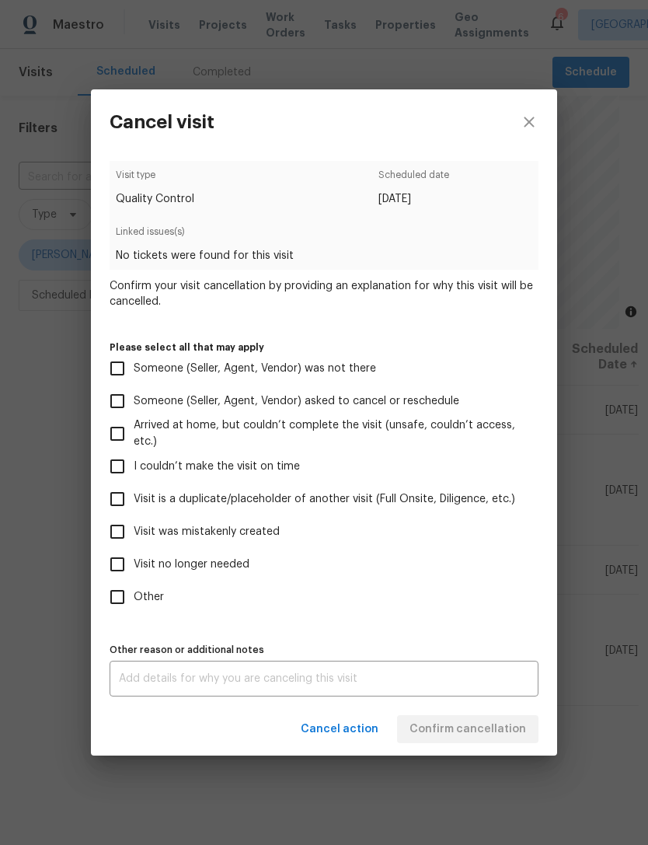
click at [121, 593] on input "Other" at bounding box center [117, 596] width 33 height 33
checkbox input "true"
click at [145, 684] on textarea at bounding box center [324, 678] width 410 height 11
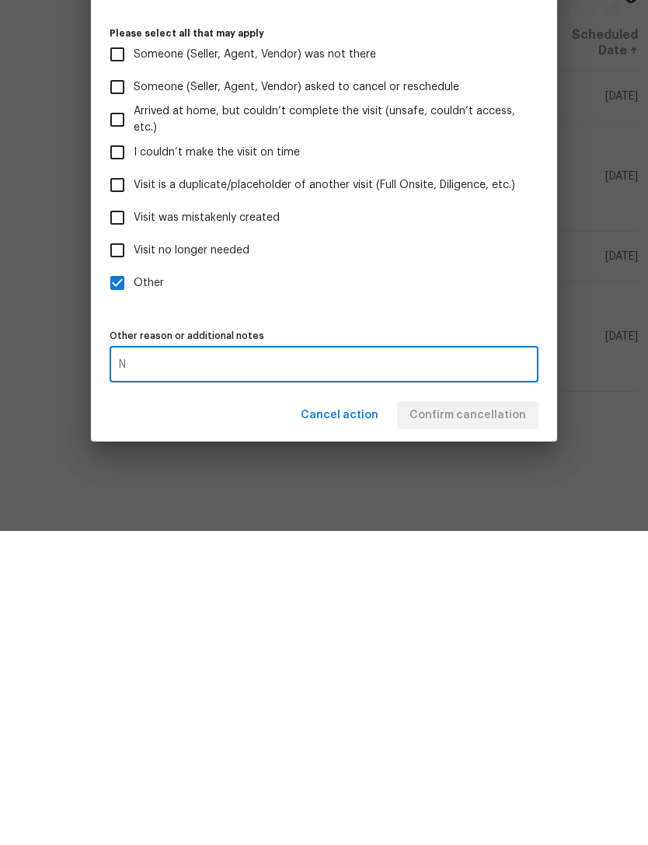
scroll to position [50, 0]
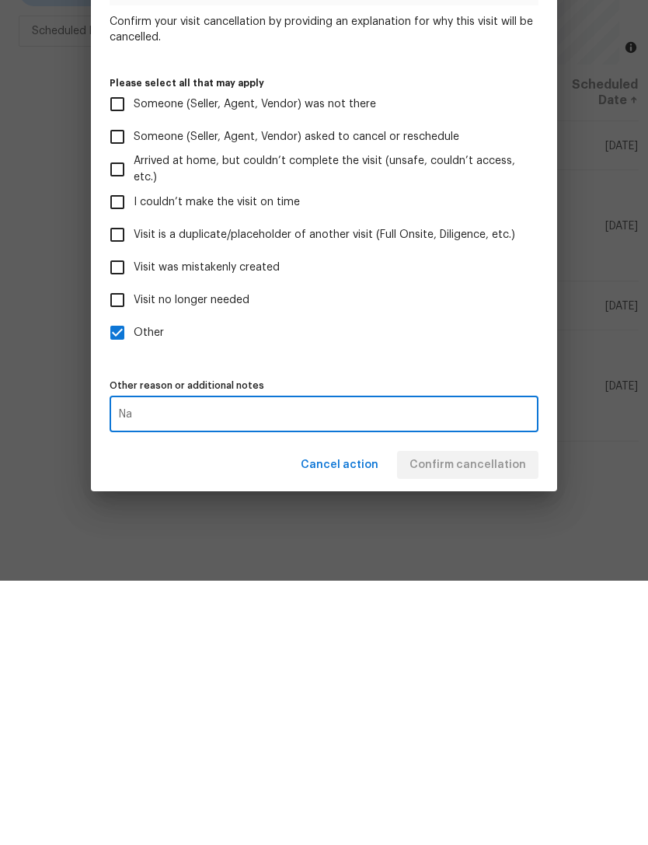
type textarea "Na"
click at [190, 580] on label "Other" at bounding box center [313, 596] width 425 height 33
click at [134, 580] on input "Other" at bounding box center [117, 596] width 33 height 33
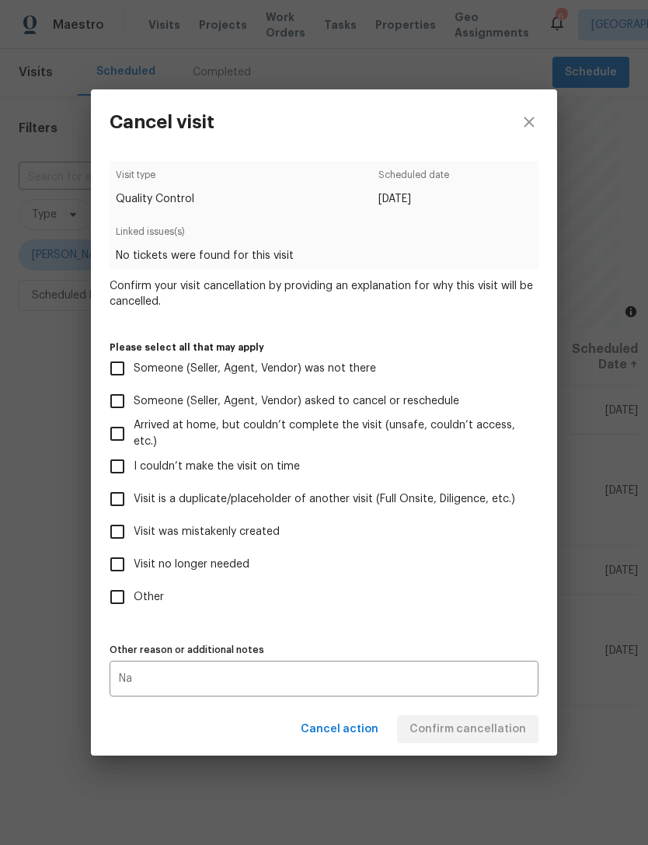
click at [295, 613] on label "Other" at bounding box center [313, 596] width 425 height 33
click at [134, 613] on input "Other" at bounding box center [117, 596] width 33 height 33
checkbox input "true"
click at [439, 725] on span "Confirm cancellation" at bounding box center [467, 728] width 117 height 19
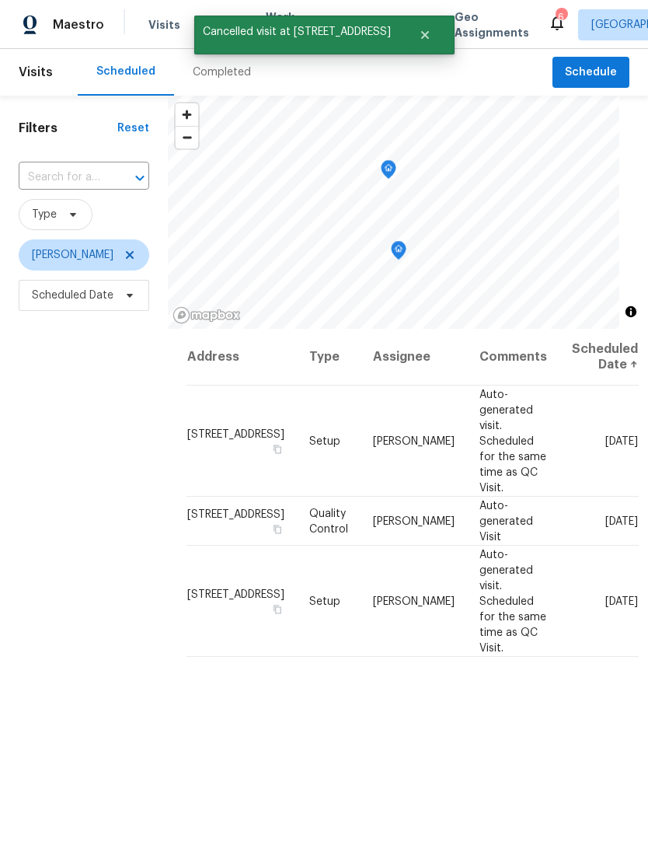
scroll to position [2, 0]
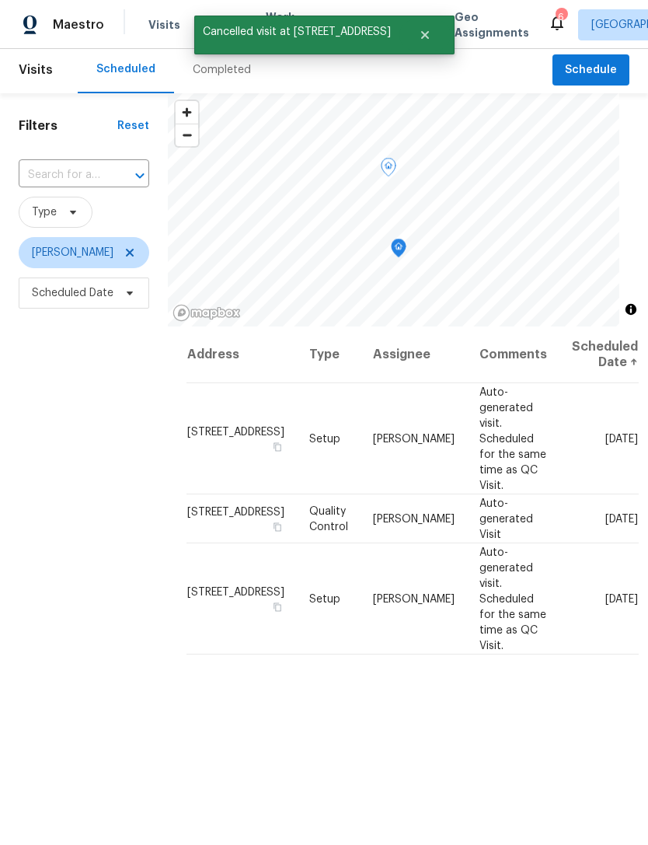
click at [0, 0] on icon at bounding box center [0, 0] width 0 height 0
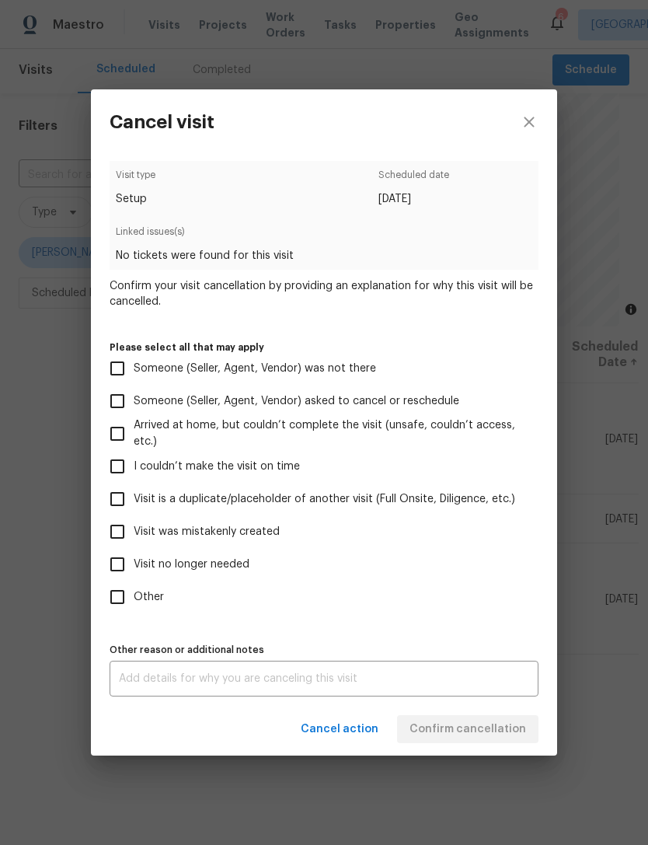
click at [115, 538] on input "Visit was mistakenly created" at bounding box center [117, 531] width 33 height 33
click at [117, 537] on input "Visit was mistakenly created" at bounding box center [117, 531] width 33 height 33
checkbox input "false"
click at [119, 573] on input "Visit no longer needed" at bounding box center [117, 564] width 33 height 33
click at [112, 566] on input "Visit no longer needed" at bounding box center [117, 564] width 33 height 33
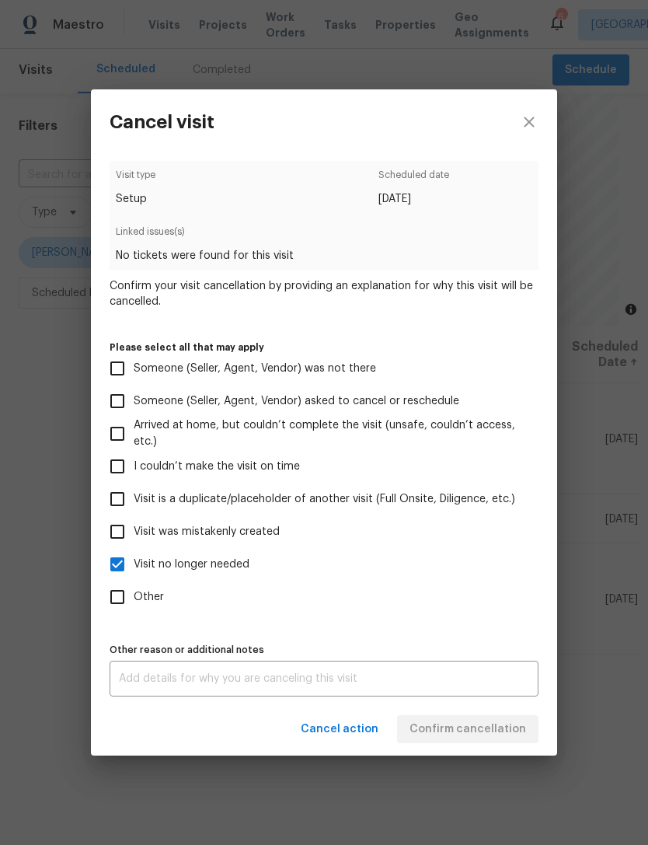
checkbox input "false"
click at [113, 503] on input "Visit is a duplicate/placeholder of another visit (Full Onsite, Diligence, etc.)" at bounding box center [117, 498] width 33 height 33
checkbox input "true"
click at [124, 684] on textarea at bounding box center [324, 678] width 410 height 11
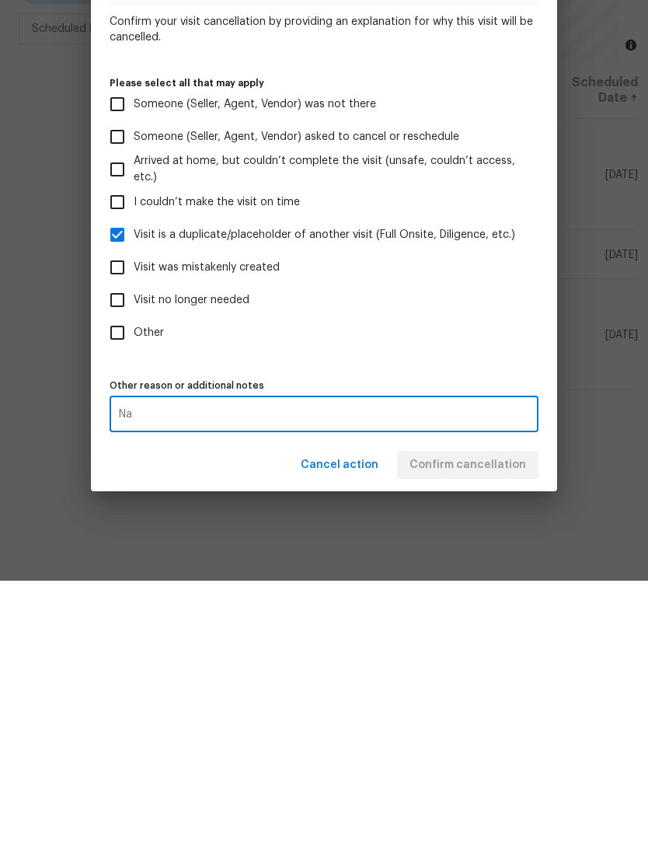
type textarea "Na"
click at [186, 639] on div "Other reason or additional notes Na x Other reason or additional notes" at bounding box center [324, 667] width 429 height 57
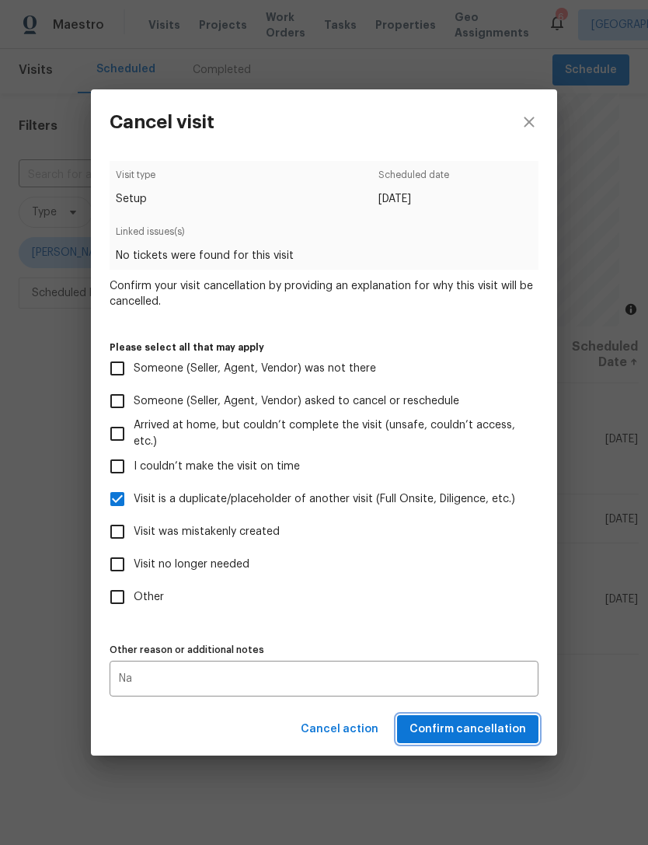
click at [458, 739] on span "Confirm cancellation" at bounding box center [467, 728] width 117 height 19
